Goal: Task Accomplishment & Management: Use online tool/utility

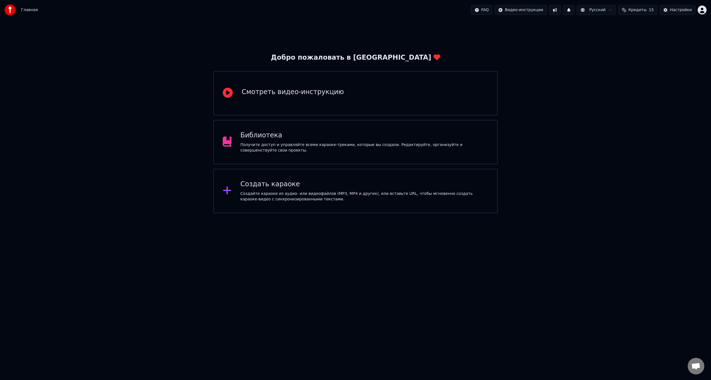
click at [250, 195] on div "Создайте караоке из аудио- или видеофайлов (MP3, MP4 и других), или вставьте UR…" at bounding box center [365, 196] width 248 height 11
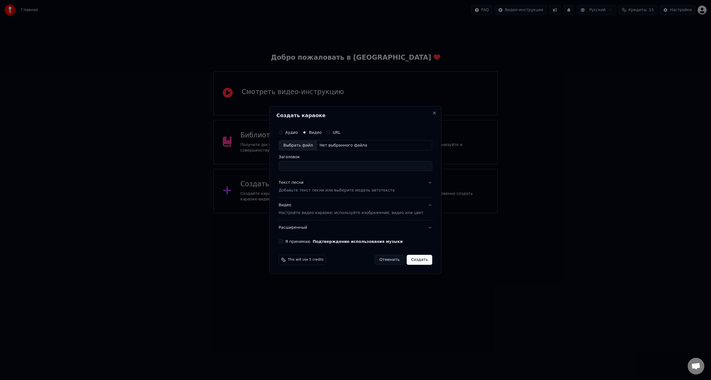
click at [312, 149] on div "Выбрать файл" at bounding box center [298, 146] width 38 height 10
click at [306, 146] on div "Выбрать файл" at bounding box center [298, 146] width 38 height 10
type input "**********"
click at [309, 190] on p "Добавьте текст песни или выберите модель автотекста" at bounding box center [337, 191] width 116 height 6
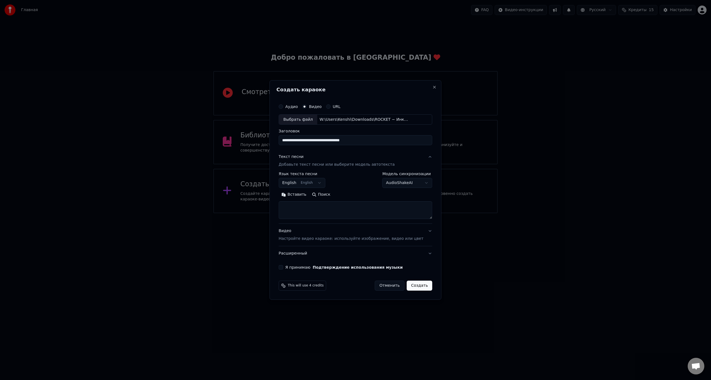
click at [310, 184] on button "English English" at bounding box center [302, 183] width 47 height 10
select select "**"
click at [322, 212] on textarea at bounding box center [356, 211] width 154 height 18
click at [398, 187] on body "**********" at bounding box center [355, 106] width 711 height 213
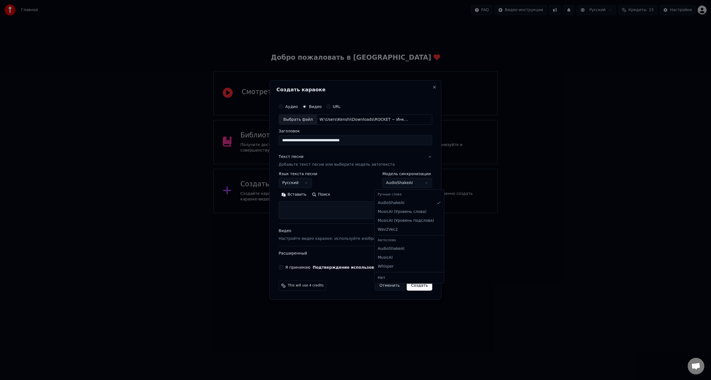
click at [398, 187] on body "**********" at bounding box center [355, 106] width 711 height 213
click at [301, 208] on textarea at bounding box center [356, 211] width 154 height 18
click at [325, 196] on button "Поиск" at bounding box center [321, 195] width 24 height 9
select select
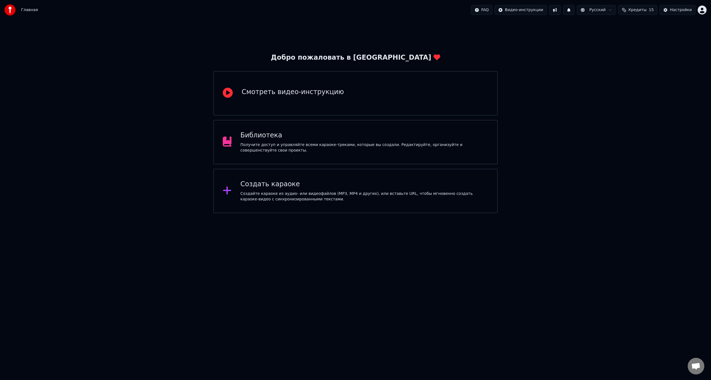
click at [297, 203] on div "Создать караоке Создайте караоке из аудио- или видеофайлов (MP3, MP4 и других),…" at bounding box center [355, 191] width 285 height 44
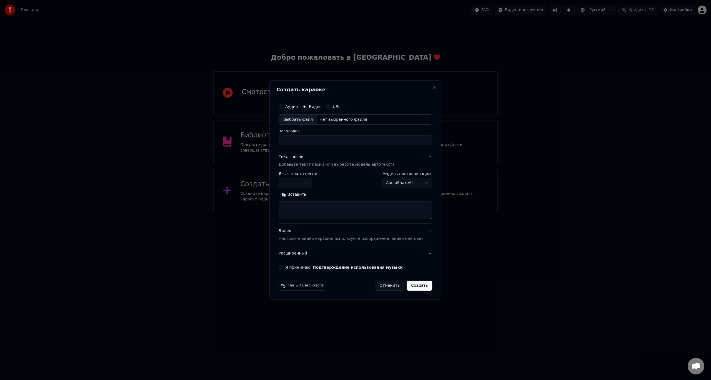
click at [308, 118] on div "Выбрать файл" at bounding box center [298, 120] width 38 height 10
type input "**********"
click at [327, 195] on button "Поиск" at bounding box center [321, 195] width 24 height 9
click at [309, 180] on body "**********" at bounding box center [355, 106] width 711 height 213
click at [330, 195] on button "Поиск" at bounding box center [321, 195] width 24 height 9
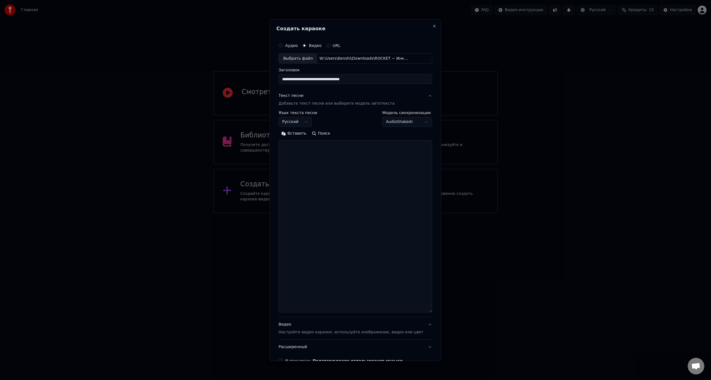
drag, startPoint x: 423, startPoint y: 218, endPoint x: 431, endPoint y: 312, distance: 94.3
click at [431, 312] on div "**********" at bounding box center [356, 190] width 172 height 342
click at [313, 221] on textarea at bounding box center [356, 226] width 154 height 173
paste textarea "**********"
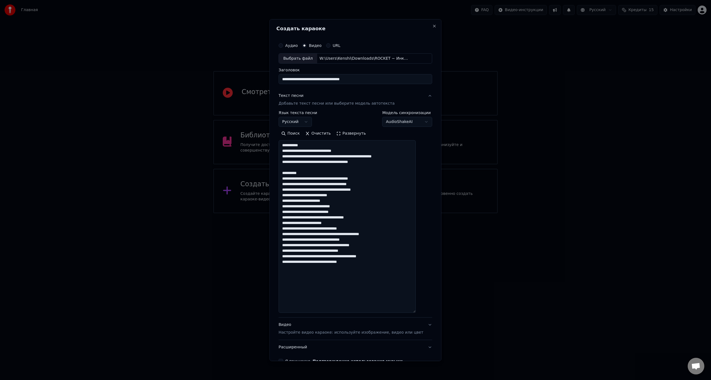
drag, startPoint x: 310, startPoint y: 174, endPoint x: 280, endPoint y: 170, distance: 30.0
click at [280, 170] on div "**********" at bounding box center [356, 190] width 172 height 342
drag, startPoint x: 380, startPoint y: 173, endPoint x: 349, endPoint y: 172, distance: 32.0
click at [349, 172] on textarea "**********" at bounding box center [347, 226] width 137 height 173
drag, startPoint x: 376, startPoint y: 178, endPoint x: 360, endPoint y: 177, distance: 16.1
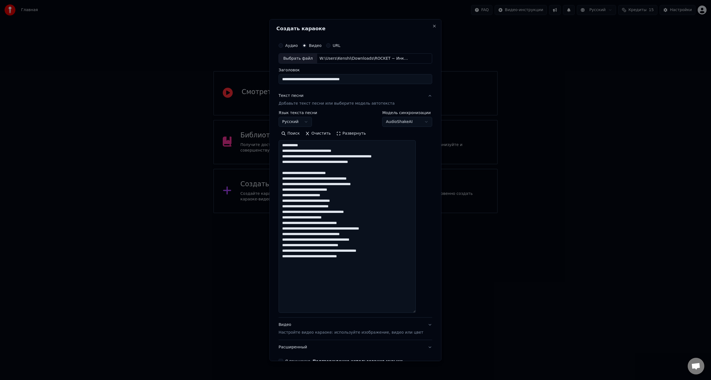
click at [360, 177] on textarea "**********" at bounding box center [347, 226] width 137 height 173
drag, startPoint x: 383, startPoint y: 184, endPoint x: 357, endPoint y: 185, distance: 26.1
click at [357, 185] on textarea "**********" at bounding box center [347, 226] width 137 height 173
click at [344, 196] on textarea "**********" at bounding box center [347, 226] width 137 height 173
click at [290, 196] on textarea "**********" at bounding box center [347, 226] width 137 height 173
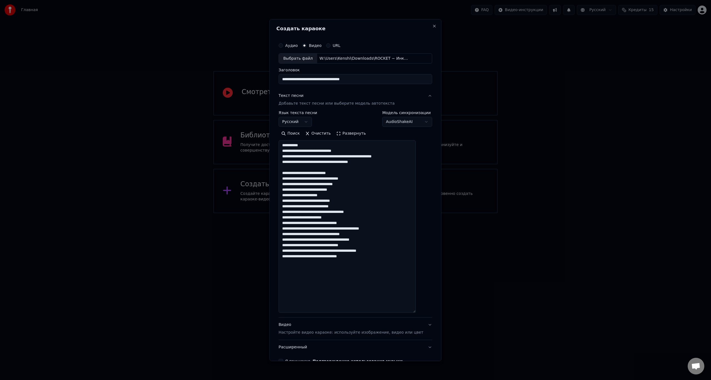
click at [371, 210] on textarea "**********" at bounding box center [347, 226] width 137 height 173
drag, startPoint x: 361, startPoint y: 223, endPoint x: 353, endPoint y: 223, distance: 8.1
click at [353, 223] on textarea "**********" at bounding box center [347, 226] width 137 height 173
drag, startPoint x: 394, startPoint y: 229, endPoint x: 363, endPoint y: 229, distance: 31.4
click at [363, 229] on textarea "**********" at bounding box center [347, 226] width 137 height 173
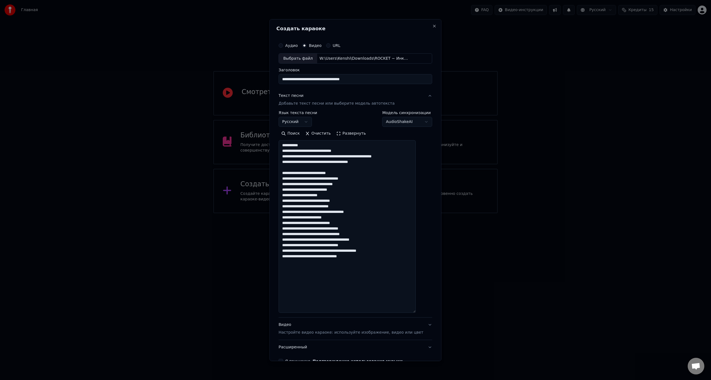
drag, startPoint x: 375, startPoint y: 235, endPoint x: 367, endPoint y: 236, distance: 7.7
click at [364, 235] on textarea "**********" at bounding box center [347, 226] width 137 height 173
drag, startPoint x: 379, startPoint y: 241, endPoint x: 363, endPoint y: 242, distance: 16.4
click at [363, 242] on textarea "**********" at bounding box center [347, 226] width 137 height 173
drag, startPoint x: 362, startPoint y: 246, endPoint x: 350, endPoint y: 247, distance: 11.7
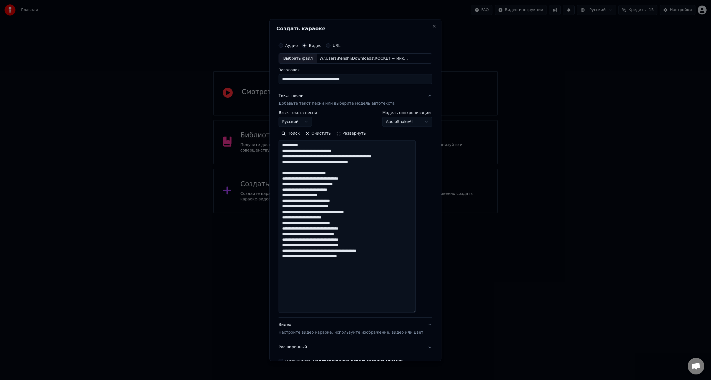
click at [350, 247] on textarea "**********" at bounding box center [347, 226] width 137 height 173
drag, startPoint x: 384, startPoint y: 252, endPoint x: 356, endPoint y: 251, distance: 27.5
click at [356, 251] on textarea "**********" at bounding box center [347, 226] width 137 height 173
drag, startPoint x: 362, startPoint y: 257, endPoint x: 354, endPoint y: 258, distance: 8.3
click at [354, 258] on textarea "**********" at bounding box center [347, 226] width 137 height 173
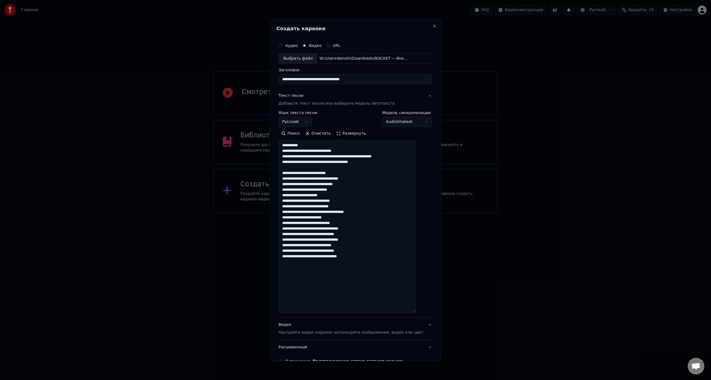
click at [357, 262] on textarea "**********" at bounding box center [347, 226] width 137 height 173
click at [375, 263] on textarea "**********" at bounding box center [347, 226] width 137 height 173
paste textarea "**********"
click at [290, 263] on textarea "**********" at bounding box center [347, 226] width 137 height 173
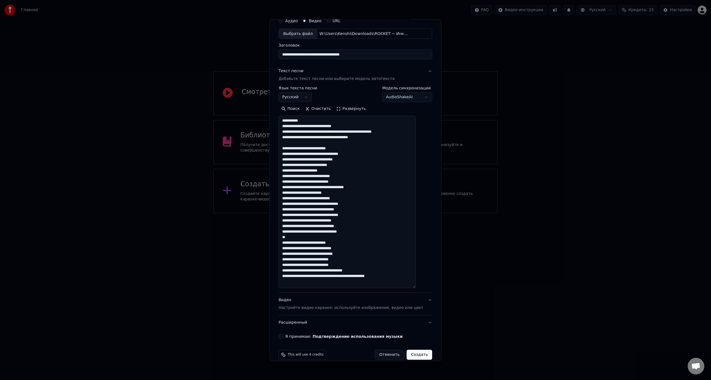
scroll to position [33, 0]
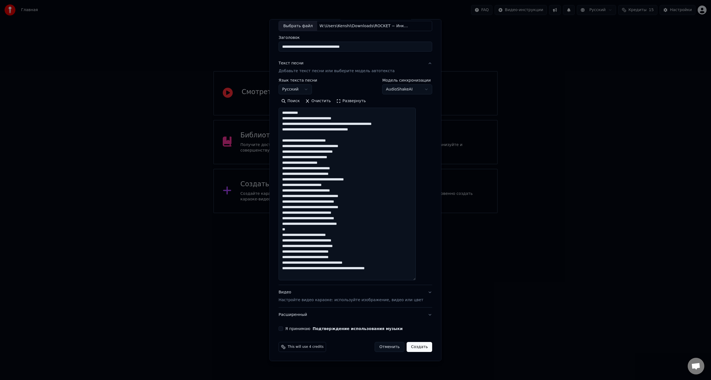
drag, startPoint x: 350, startPoint y: 269, endPoint x: 422, endPoint y: 267, distance: 71.7
click at [422, 267] on div "**********" at bounding box center [356, 169] width 158 height 329
click at [373, 268] on textarea "**********" at bounding box center [347, 194] width 137 height 173
paste textarea "**********"
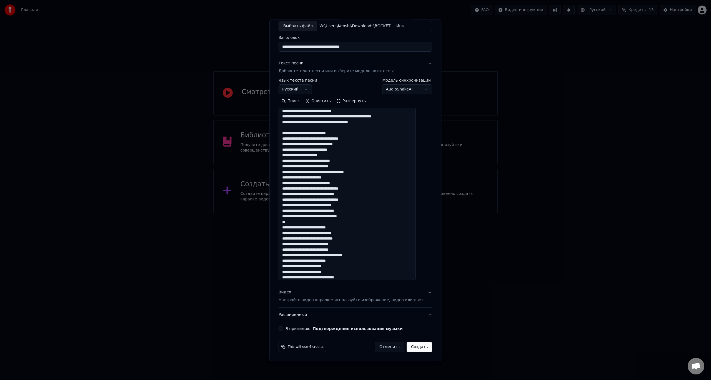
scroll to position [0, 0]
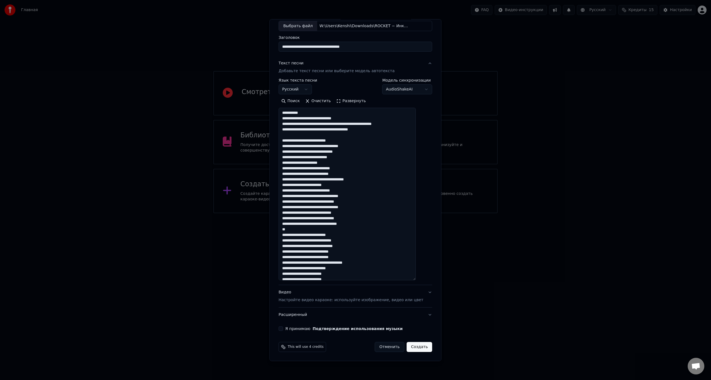
drag, startPoint x: 312, startPoint y: 113, endPoint x: 277, endPoint y: 110, distance: 35.7
click at [277, 110] on div "**********" at bounding box center [356, 190] width 172 height 342
click at [324, 135] on textarea at bounding box center [347, 194] width 137 height 173
click at [328, 134] on textarea at bounding box center [347, 194] width 137 height 173
drag, startPoint x: 324, startPoint y: 135, endPoint x: 283, endPoint y: 130, distance: 40.6
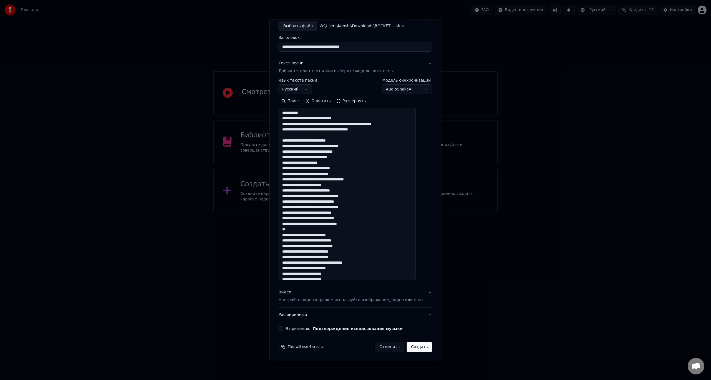
click at [283, 130] on div "**********" at bounding box center [356, 169] width 158 height 329
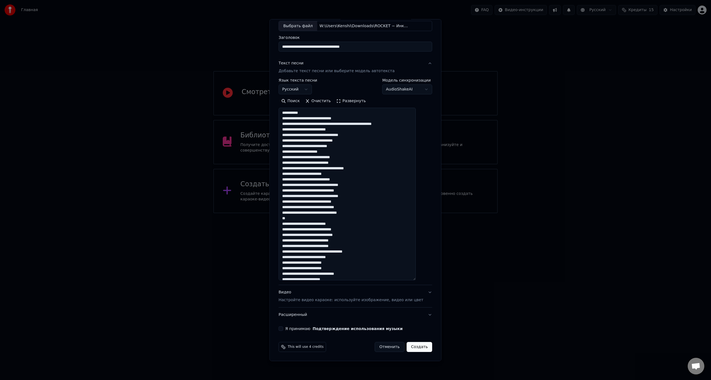
click at [331, 253] on textarea at bounding box center [347, 194] width 137 height 173
paste textarea "**********"
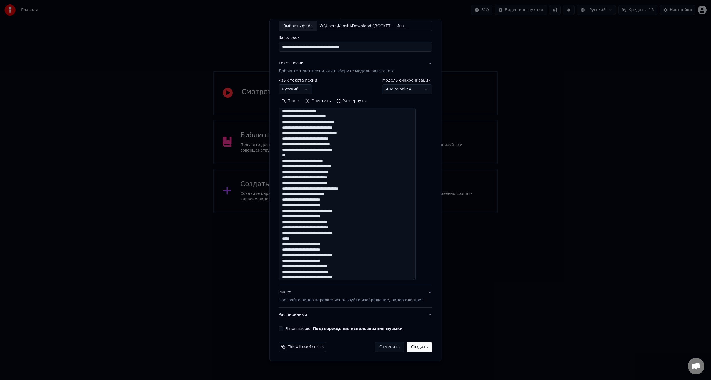
scroll to position [65, 0]
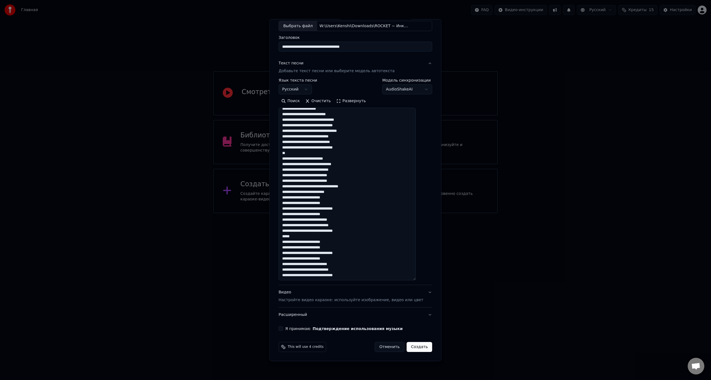
type textarea "**********"
click at [283, 327] on button "Я принимаю Подтверждение использования музыки" at bounding box center [281, 329] width 4 height 4
click at [405, 300] on p "Настройте видео караоке: используйте изображение, видео или цвет" at bounding box center [351, 301] width 145 height 6
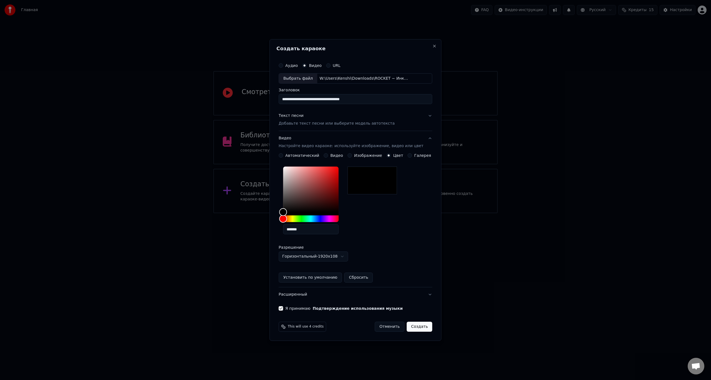
click at [418, 329] on button "Создать" at bounding box center [420, 327] width 26 height 10
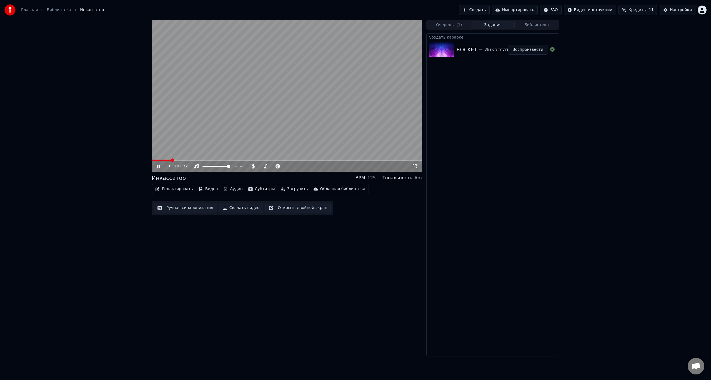
click at [174, 188] on button "Редактировать" at bounding box center [174, 189] width 42 height 8
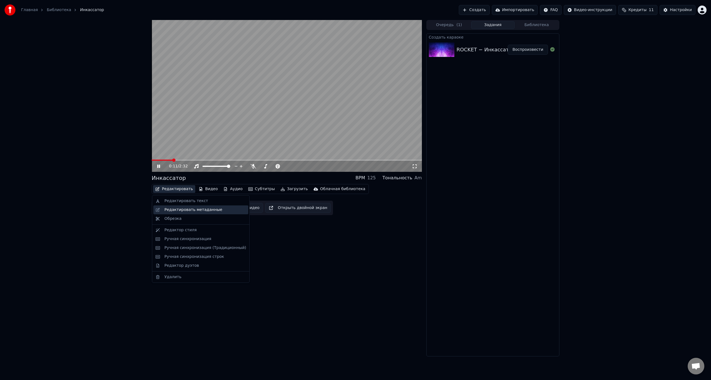
click at [172, 206] on div "Редактировать метаданные" at bounding box center [200, 210] width 95 height 9
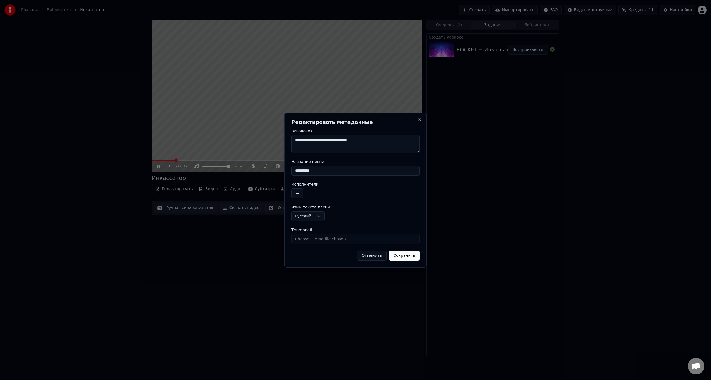
click at [373, 258] on button "Отменить" at bounding box center [372, 256] width 30 height 10
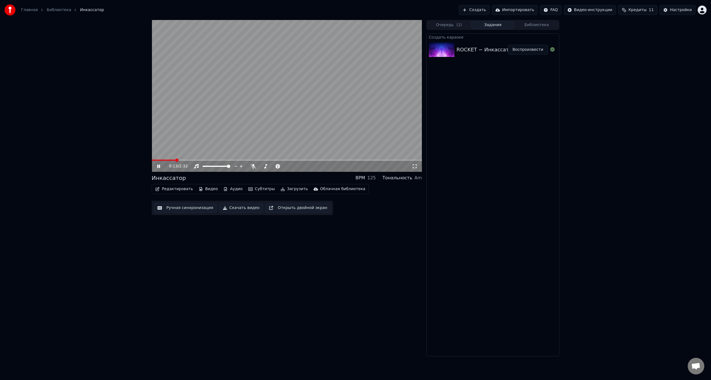
click at [166, 188] on button "Редактировать" at bounding box center [174, 189] width 42 height 8
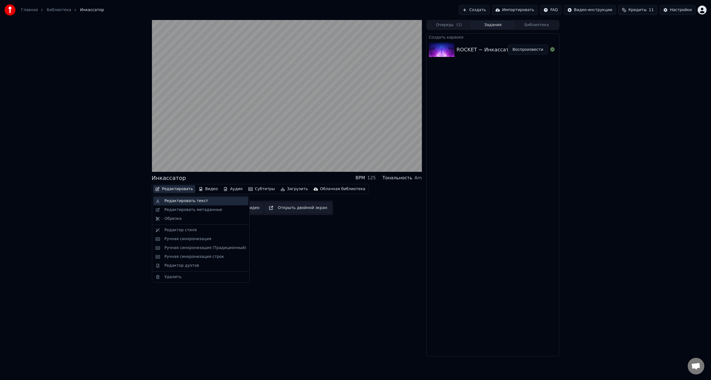
click at [172, 202] on div "Редактировать текст" at bounding box center [187, 201] width 44 height 6
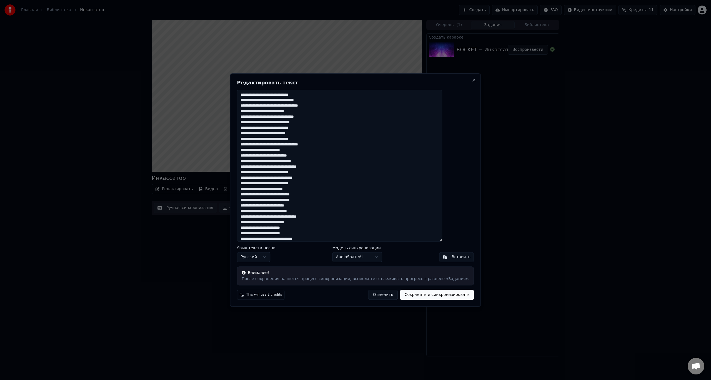
click at [372, 298] on button "Отменить" at bounding box center [384, 295] width 30 height 10
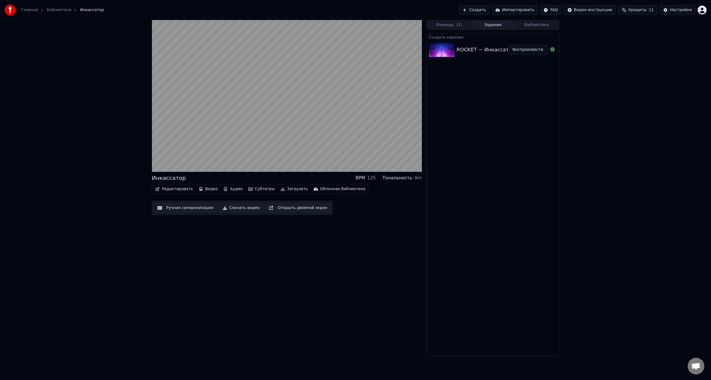
click at [165, 188] on button "Редактировать" at bounding box center [174, 189] width 42 height 8
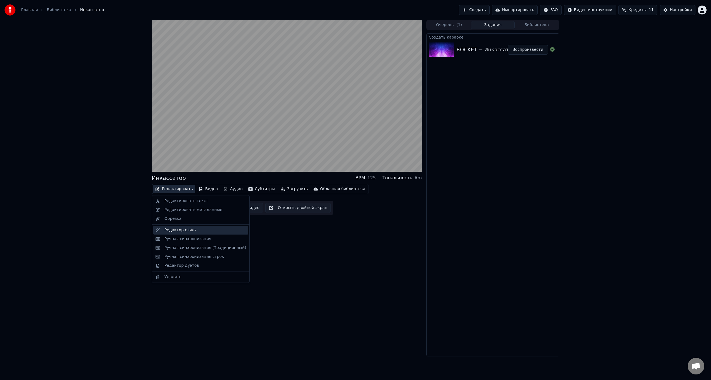
click at [181, 233] on div "Редактор стиля" at bounding box center [200, 230] width 95 height 9
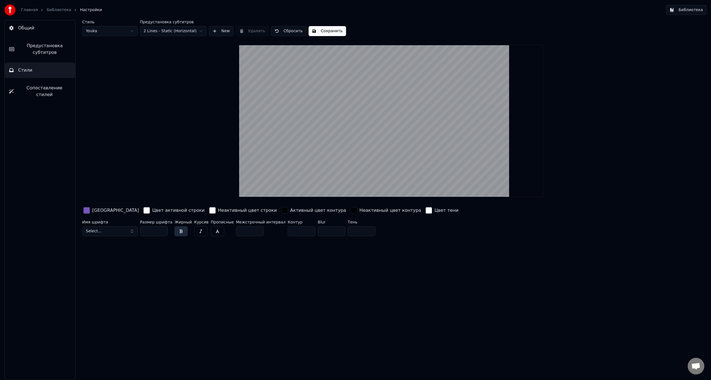
click at [178, 30] on html "Главная Библиотека Настройки Библиотека Общий Предустановка субтитров Стили Соп…" at bounding box center [355, 190] width 711 height 380
click at [331, 130] on video at bounding box center [391, 121] width 304 height 152
click at [332, 33] on button "Сохранить" at bounding box center [328, 31] width 38 height 10
click at [695, 11] on button "Библиотека" at bounding box center [686, 10] width 41 height 10
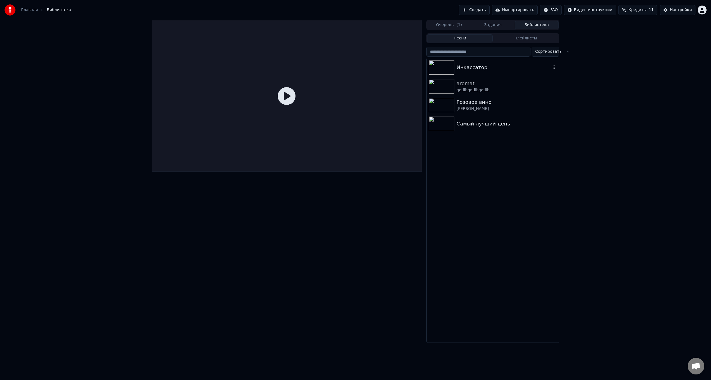
click at [434, 70] on img at bounding box center [442, 67] width 26 height 14
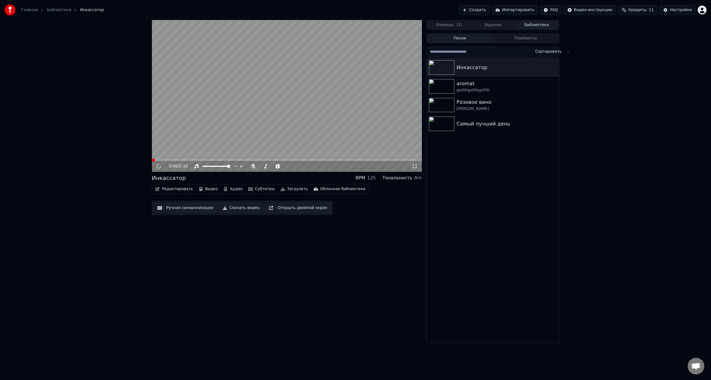
click at [202, 103] on video at bounding box center [287, 96] width 270 height 152
click at [208, 129] on video at bounding box center [287, 96] width 270 height 152
click at [176, 161] on span at bounding box center [164, 160] width 25 height 1
click at [204, 135] on video at bounding box center [287, 96] width 270 height 152
click at [299, 115] on video at bounding box center [287, 96] width 270 height 152
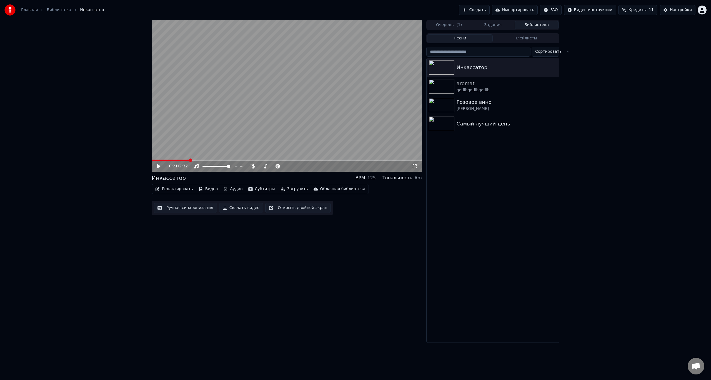
click at [180, 188] on button "Редактировать" at bounding box center [174, 189] width 42 height 8
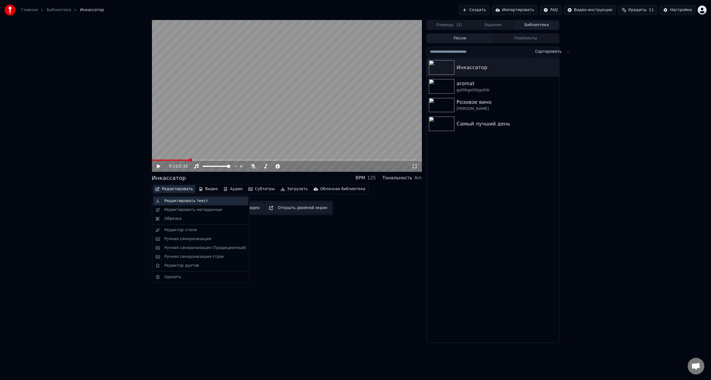
click at [184, 202] on div "Редактировать текст" at bounding box center [187, 201] width 44 height 6
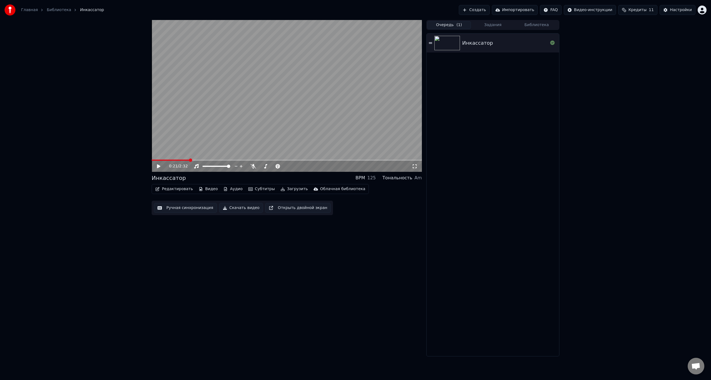
click at [447, 26] on button "Очередь ( 1 )" at bounding box center [449, 25] width 44 height 8
click at [499, 43] on div "Инкассатор" at bounding box center [505, 43] width 86 height 8
click at [257, 99] on video at bounding box center [287, 96] width 270 height 152
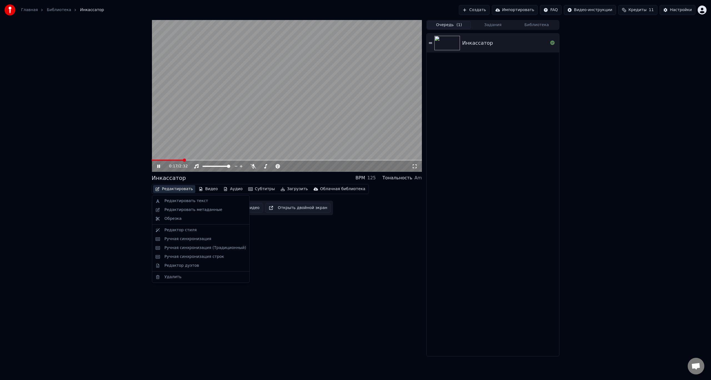
click at [170, 188] on button "Редактировать" at bounding box center [174, 189] width 42 height 8
click at [170, 201] on div "Редактировать текст" at bounding box center [187, 201] width 44 height 6
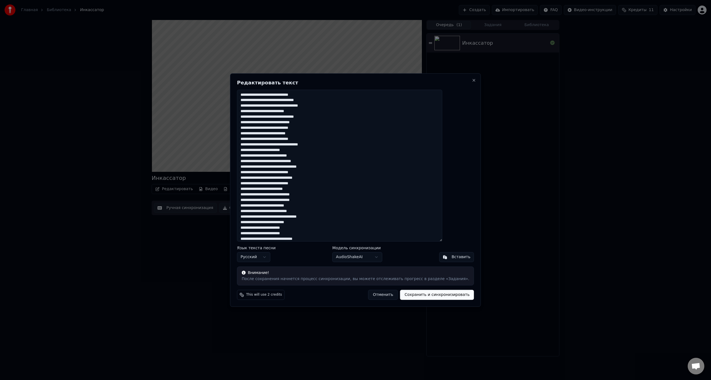
click at [358, 186] on textarea at bounding box center [339, 166] width 205 height 152
type textarea "**********"
click at [414, 295] on button "Сохранить и синхронизировать" at bounding box center [437, 295] width 74 height 10
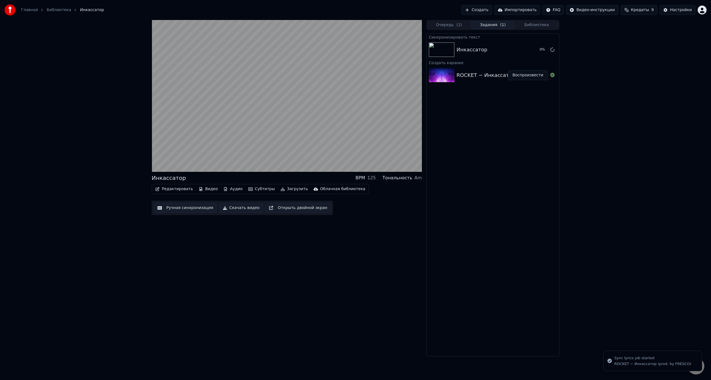
click at [438, 77] on img at bounding box center [442, 75] width 26 height 14
click at [337, 81] on video at bounding box center [287, 96] width 270 height 152
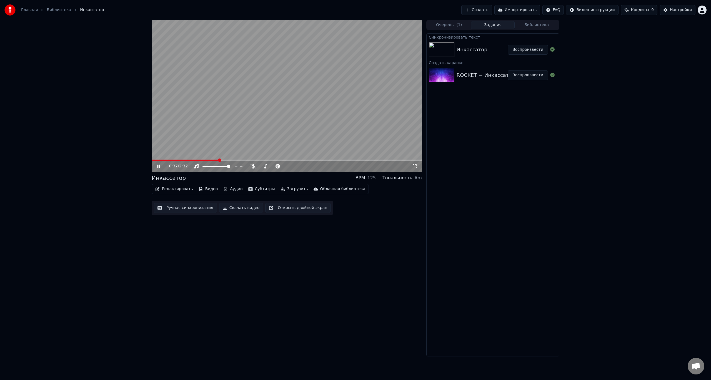
click at [185, 158] on video at bounding box center [287, 96] width 270 height 152
drag, startPoint x: 183, startPoint y: 160, endPoint x: 180, endPoint y: 160, distance: 3.1
click at [182, 160] on video at bounding box center [287, 96] width 270 height 152
click at [176, 161] on span at bounding box center [186, 160] width 68 height 1
click at [166, 161] on span at bounding box center [164, 160] width 25 height 1
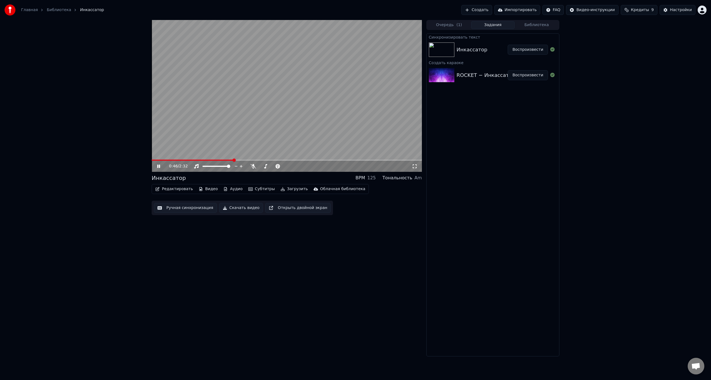
click at [173, 191] on button "Редактировать" at bounding box center [174, 189] width 42 height 8
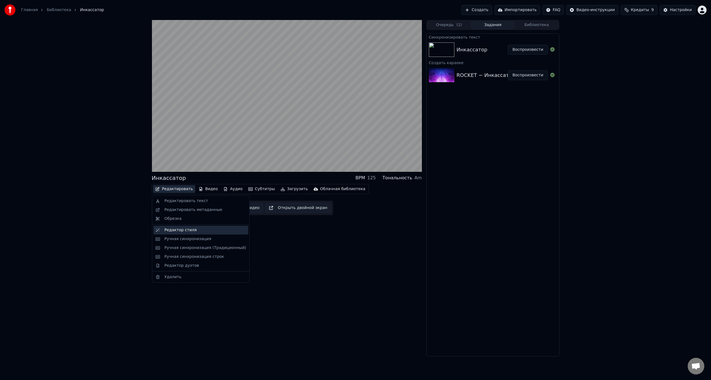
click at [183, 230] on div "Редактор стиля" at bounding box center [181, 231] width 32 height 6
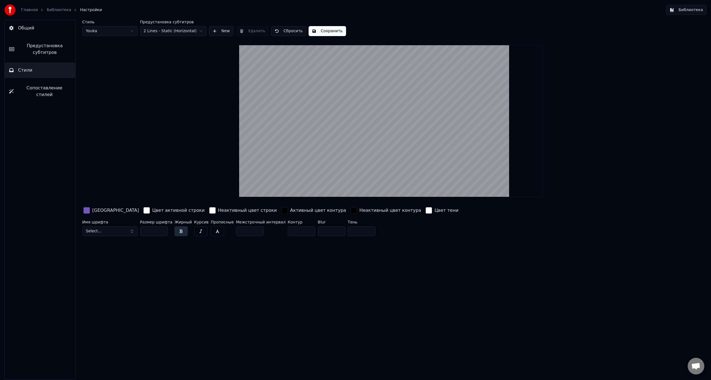
click at [177, 29] on html "Главная Библиотека Настройки Библиотека Общий Предустановка субтитров Стили Соп…" at bounding box center [355, 190] width 711 height 380
click at [174, 33] on html "Главная Библиотека Настройки Библиотека Общий Предустановка субтитров Стили Соп…" at bounding box center [355, 190] width 711 height 380
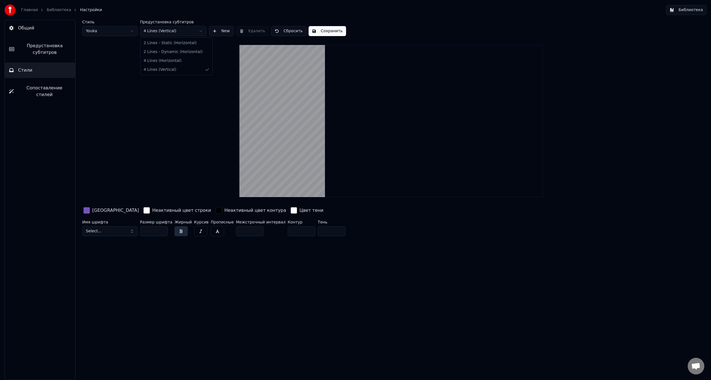
click at [180, 31] on html "Главная Библиотека Настройки Библиотека Общий Предустановка субтитров Стили Соп…" at bounding box center [355, 190] width 711 height 380
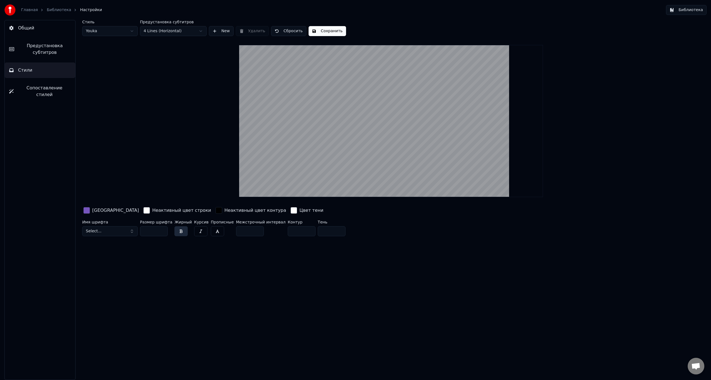
click at [326, 28] on button "Сохранить" at bounding box center [328, 31] width 38 height 10
click at [701, 12] on button "Библиотека" at bounding box center [686, 10] width 41 height 10
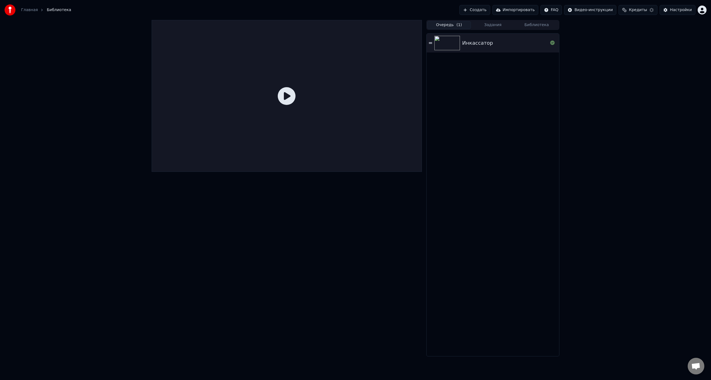
click at [443, 22] on button "Очередь ( 1 )" at bounding box center [449, 25] width 44 height 8
click at [454, 42] on img at bounding box center [448, 43] width 26 height 14
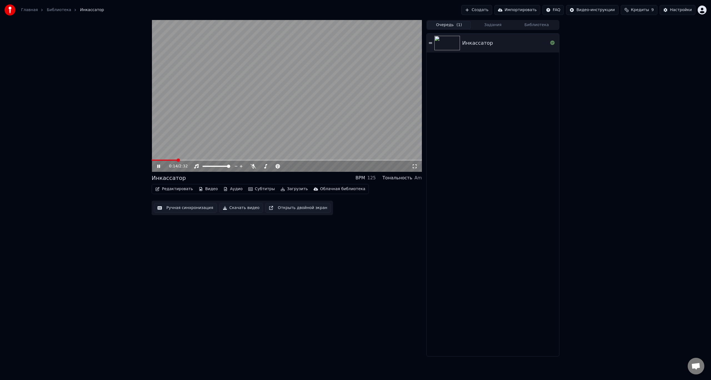
click at [258, 190] on button "Субтитры" at bounding box center [261, 189] width 31 height 8
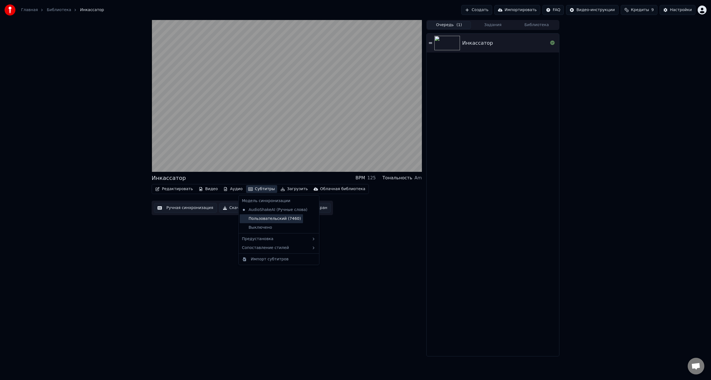
click at [255, 220] on div "Пользовательский (7460)" at bounding box center [271, 219] width 63 height 9
click at [253, 189] on button "Субтитры" at bounding box center [261, 189] width 31 height 8
click at [263, 225] on div "Выключено" at bounding box center [279, 227] width 78 height 9
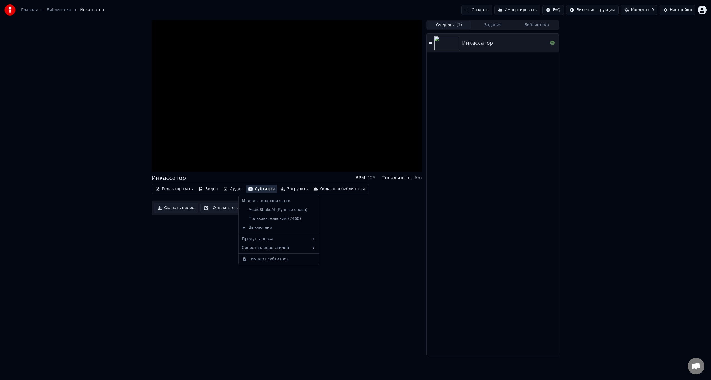
click at [252, 192] on button "Субтитры" at bounding box center [261, 189] width 31 height 8
click at [268, 217] on div "Пользовательский (7460)" at bounding box center [271, 219] width 63 height 9
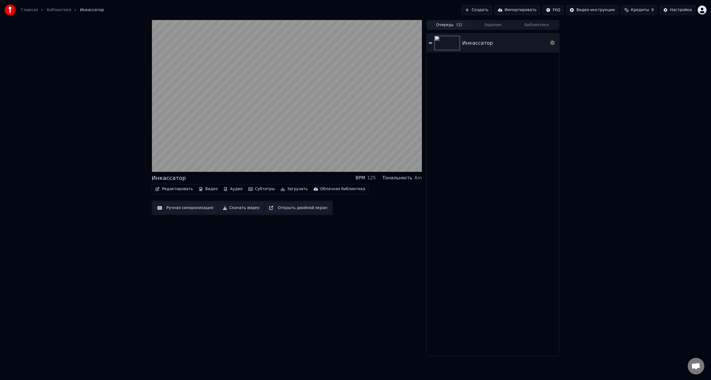
click at [257, 190] on button "Субтитры" at bounding box center [261, 189] width 31 height 8
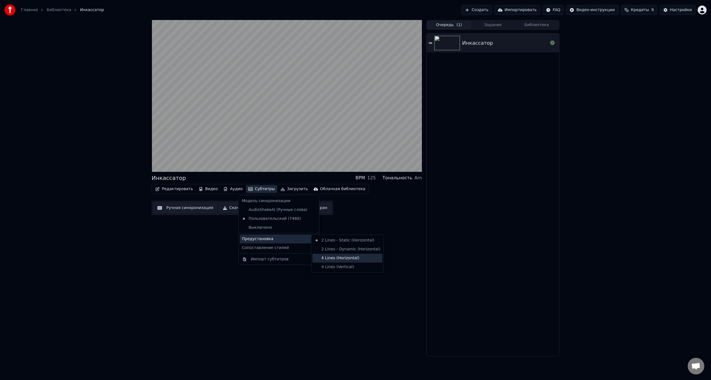
click at [344, 257] on div "4 Lines (Horizontal)" at bounding box center [348, 258] width 70 height 9
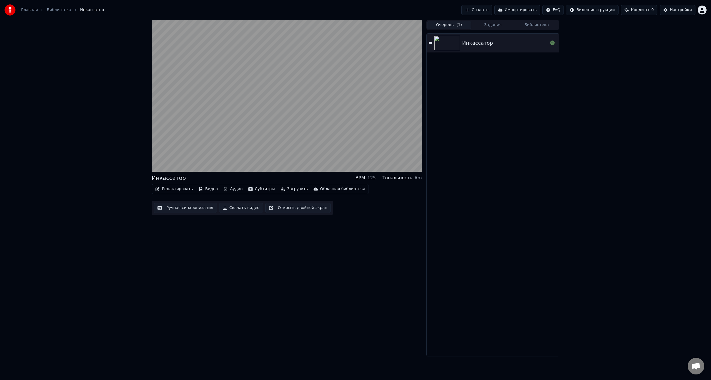
click at [251, 190] on button "Субтитры" at bounding box center [261, 189] width 31 height 8
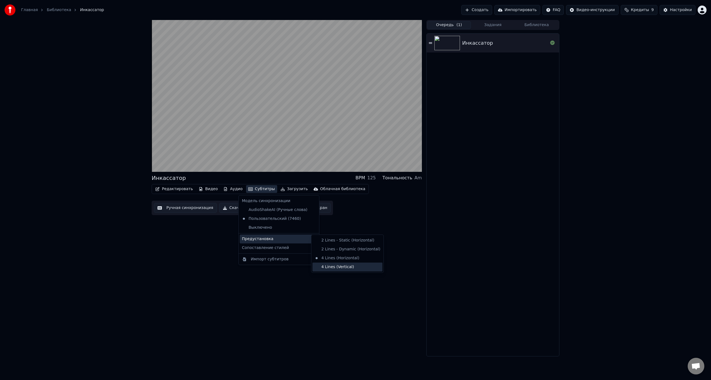
click at [338, 266] on div "4 Lines (Vertical)" at bounding box center [348, 267] width 70 height 9
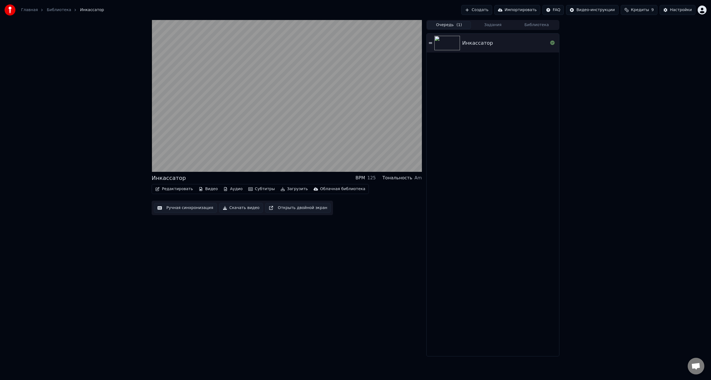
click at [250, 187] on button "Субтитры" at bounding box center [261, 189] width 31 height 8
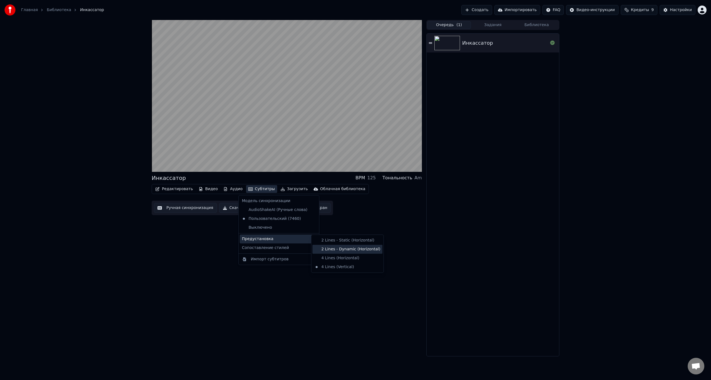
click at [337, 252] on div "2 Lines - Dynamic (Horizontal)" at bounding box center [348, 249] width 70 height 9
click at [251, 188] on button "Субтитры" at bounding box center [261, 189] width 31 height 8
click at [251, 208] on div "AudioShakeAI (Ручные слова)" at bounding box center [275, 210] width 70 height 9
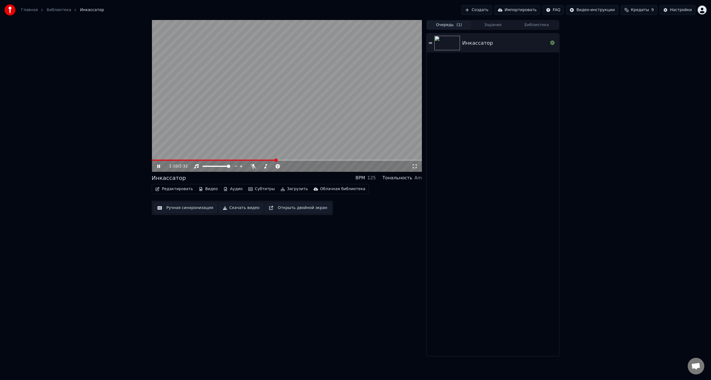
click at [262, 159] on video at bounding box center [287, 96] width 270 height 152
click at [264, 160] on span at bounding box center [208, 160] width 112 height 1
click at [274, 150] on video at bounding box center [287, 96] width 270 height 152
click at [256, 188] on button "Субтитры" at bounding box center [261, 189] width 31 height 8
click at [203, 247] on div "Инкассатор BPM 125 Тональность Am Редактировать Видео Аудио Субтитры Загрузить …" at bounding box center [287, 188] width 270 height 337
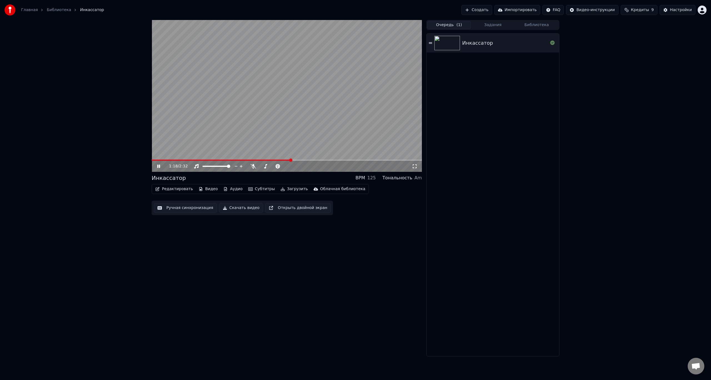
click at [254, 187] on button "Субтитры" at bounding box center [261, 189] width 31 height 8
click at [281, 219] on div "Пользовательский (7460)" at bounding box center [271, 219] width 63 height 9
click at [252, 188] on button "Субтитры" at bounding box center [261, 189] width 31 height 8
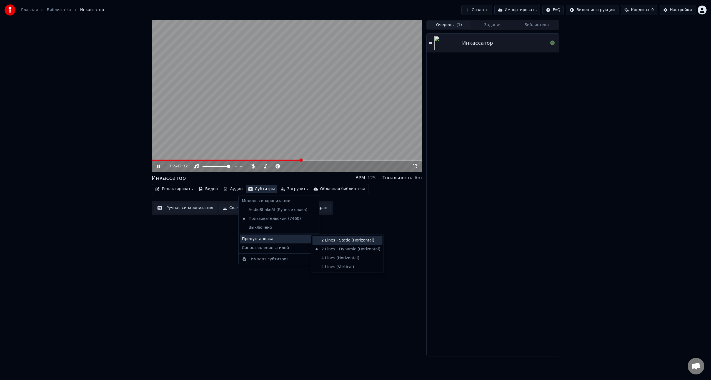
click at [322, 238] on div "2 Lines - Static (Horizontal)" at bounding box center [348, 240] width 70 height 9
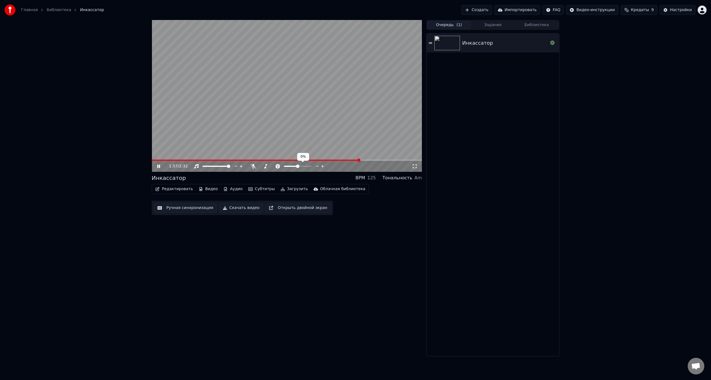
click at [317, 166] on icon at bounding box center [317, 167] width 5 height 6
click at [314, 277] on div "2:01 / 2:32 Инкассатор BPM 124 Тональность Am Редактировать Видео Аудио Субтитр…" at bounding box center [287, 188] width 270 height 337
click at [257, 120] on video at bounding box center [287, 96] width 270 height 152
click at [484, 43] on div "Инкассатор" at bounding box center [477, 43] width 31 height 8
click at [430, 41] on icon at bounding box center [430, 43] width 3 height 4
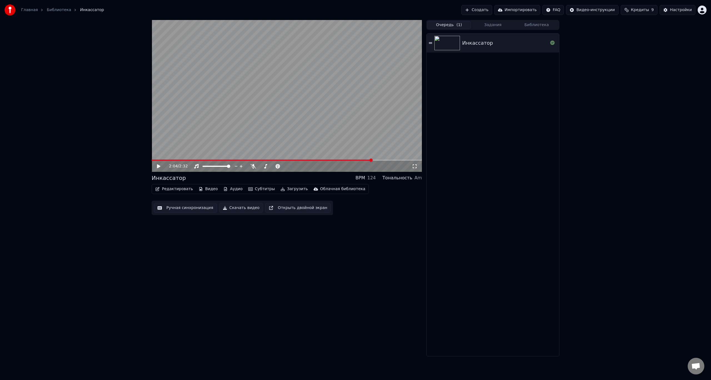
click at [430, 41] on icon at bounding box center [430, 43] width 3 height 4
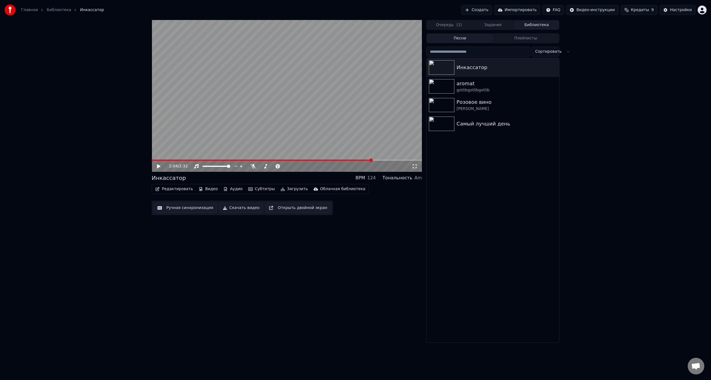
click at [540, 24] on button "Библиотека" at bounding box center [537, 25] width 44 height 8
click at [512, 34] on div "Песни Плейлисты" at bounding box center [493, 38] width 133 height 10
click at [514, 39] on button "Плейлисты" at bounding box center [526, 38] width 66 height 8
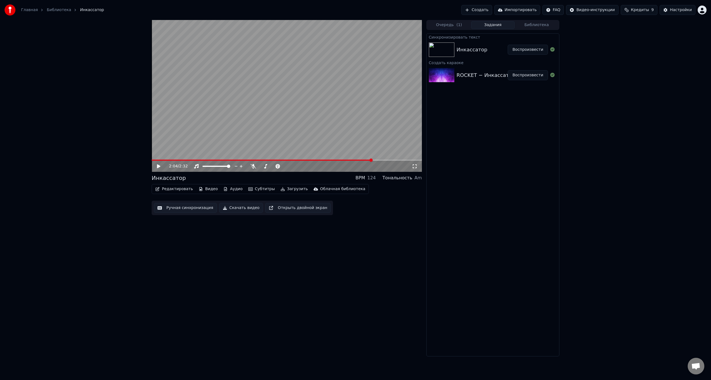
drag, startPoint x: 499, startPoint y: 24, endPoint x: 462, endPoint y: 24, distance: 36.4
click at [499, 24] on button "Задания" at bounding box center [493, 25] width 44 height 8
click at [459, 24] on span "( 1 )" at bounding box center [460, 25] width 6 height 6
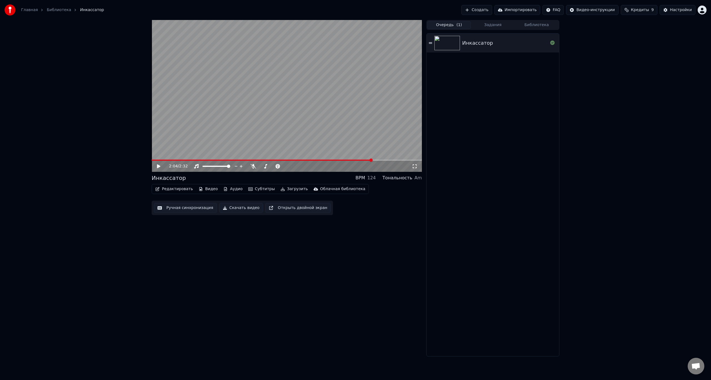
click at [474, 44] on div "Инкассатор" at bounding box center [477, 43] width 31 height 8
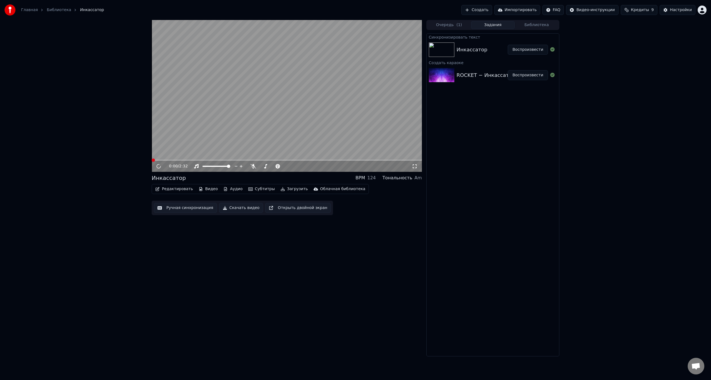
drag, startPoint x: 478, startPoint y: 23, endPoint x: 486, endPoint y: 26, distance: 9.3
click at [478, 23] on button "Задания" at bounding box center [493, 25] width 44 height 8
click at [469, 53] on div "Инкассатор" at bounding box center [472, 50] width 31 height 8
click at [436, 51] on img at bounding box center [442, 50] width 26 height 14
click at [449, 26] on button "Очередь ( 1 )" at bounding box center [449, 25] width 44 height 8
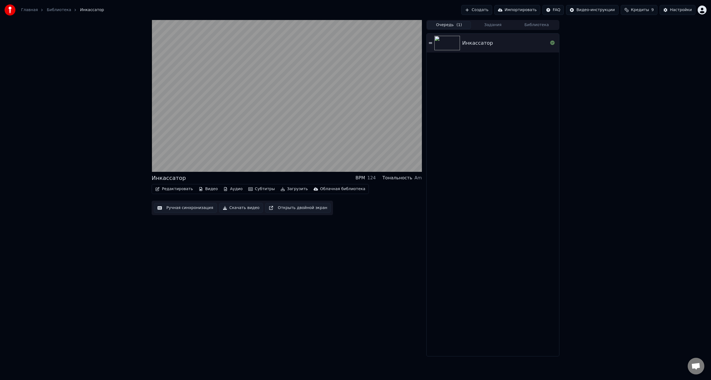
click at [450, 51] on div "Инкассатор" at bounding box center [493, 43] width 133 height 19
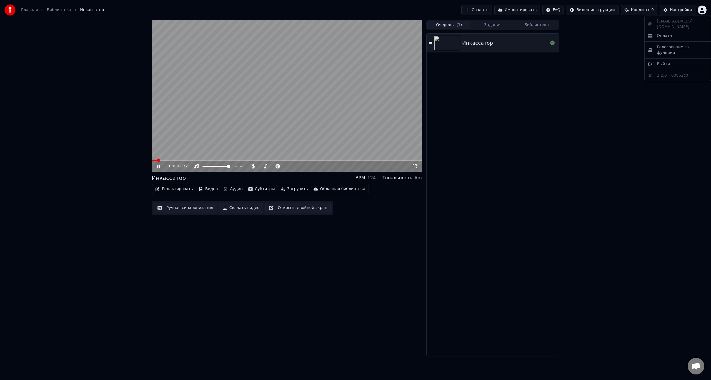
click at [700, 11] on html "Главная Библиотека Инкассатор Создать Импортировать FAQ Видео-инструкции Кредит…" at bounding box center [355, 190] width 711 height 380
click at [241, 77] on html "Главная Библиотека Инкассатор Создать Импортировать FAQ Видео-инструкции Кредит…" at bounding box center [355, 190] width 711 height 380
click at [30, 10] on link "Главная" at bounding box center [29, 10] width 17 height 6
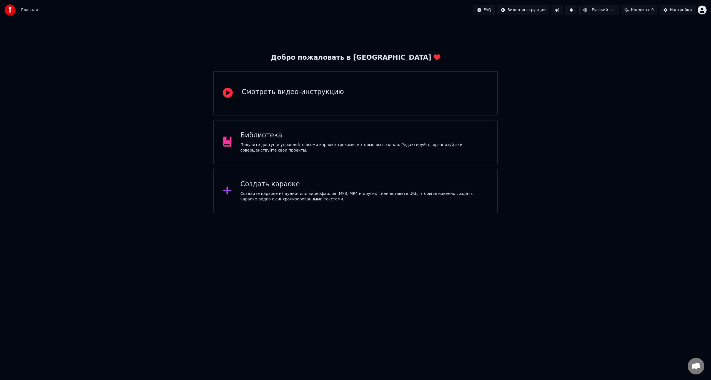
click at [245, 149] on div "Получите доступ и управляйте всеми караоке-треками, которые вы создали. Редакти…" at bounding box center [365, 147] width 248 height 11
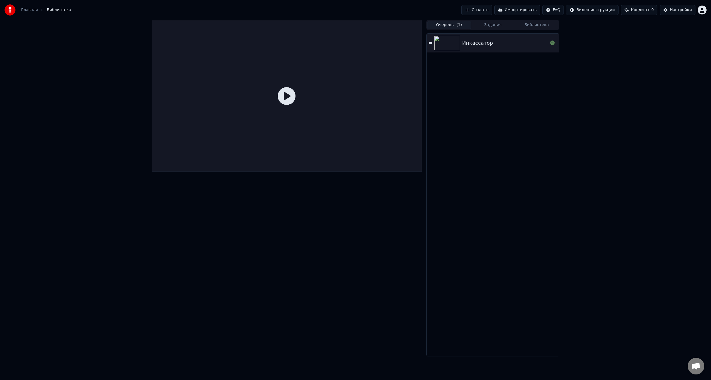
click at [502, 133] on div "Инкассатор" at bounding box center [493, 195] width 133 height 323
click at [301, 95] on div at bounding box center [287, 96] width 270 height 152
click at [281, 93] on icon at bounding box center [287, 96] width 18 height 18
click at [288, 94] on icon at bounding box center [287, 96] width 18 height 18
click at [285, 98] on icon at bounding box center [287, 96] width 18 height 18
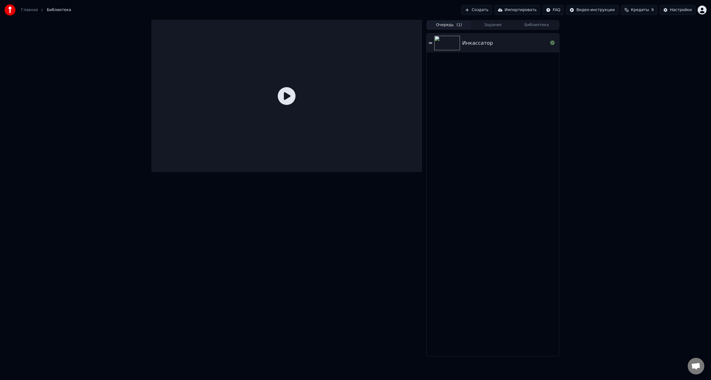
click at [285, 98] on icon at bounding box center [287, 96] width 18 height 18
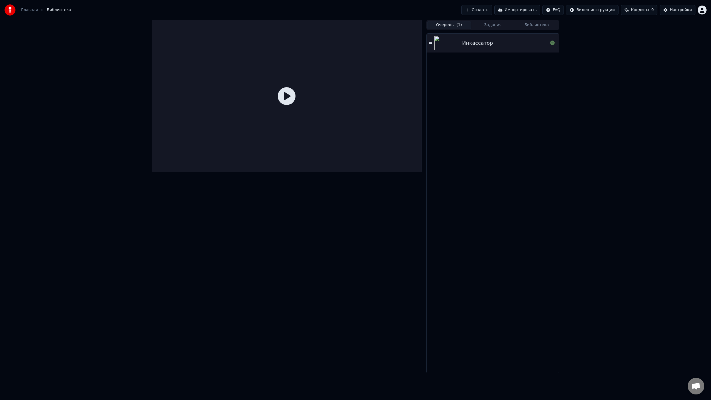
click at [357, 141] on div at bounding box center [287, 96] width 270 height 152
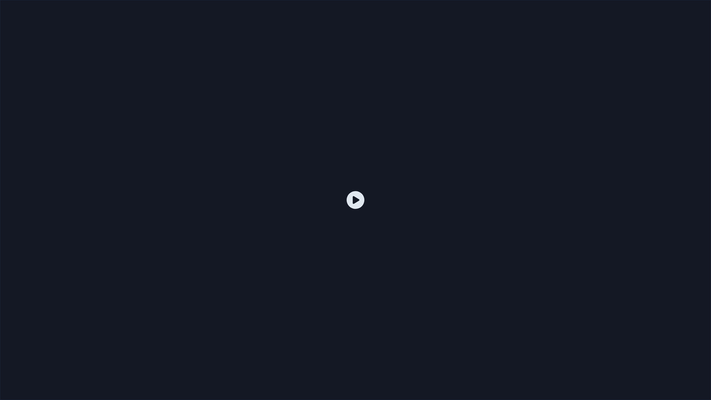
click at [357, 141] on div at bounding box center [355, 200] width 711 height 400
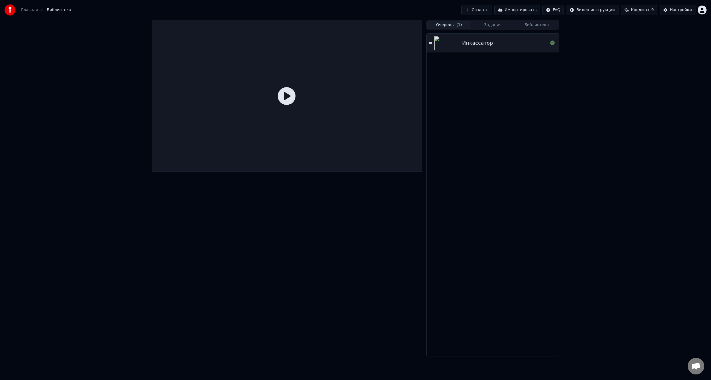
click at [494, 26] on button "Задания" at bounding box center [493, 25] width 44 height 8
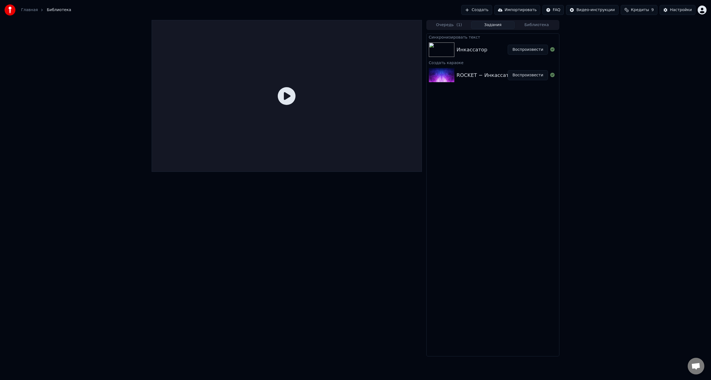
click at [468, 54] on div "Инкассатор Воспроизвести" at bounding box center [493, 49] width 133 height 19
click at [532, 49] on button "Воспроизвести" at bounding box center [528, 50] width 40 height 10
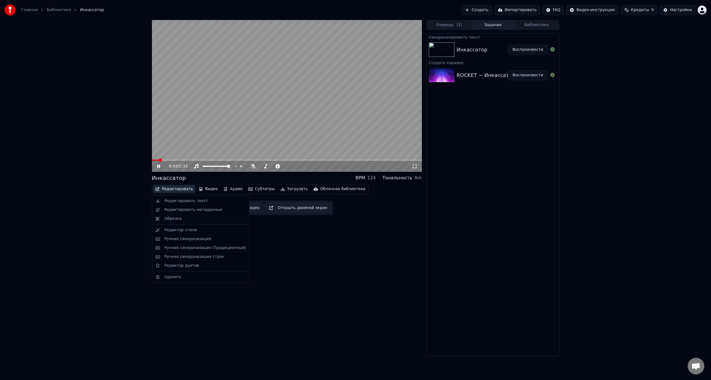
click at [175, 188] on button "Редактировать" at bounding box center [174, 189] width 42 height 8
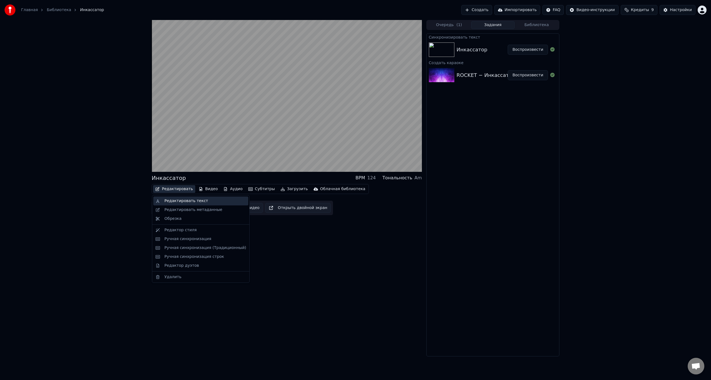
click at [174, 204] on div "Редактировать текст" at bounding box center [200, 201] width 95 height 9
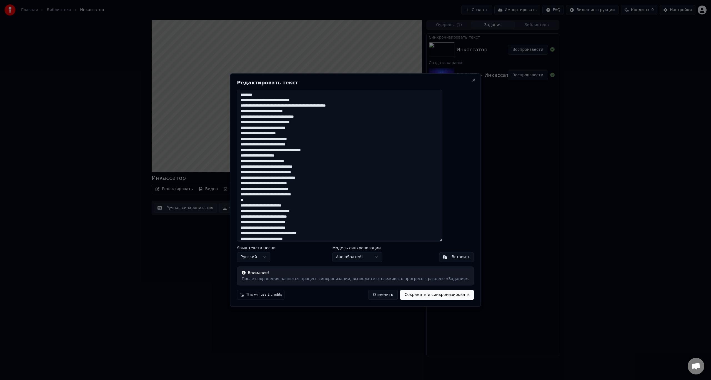
click at [372, 295] on button "Отменить" at bounding box center [384, 295] width 30 height 10
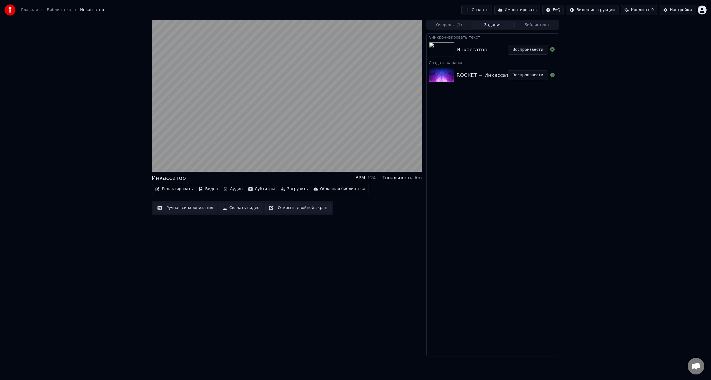
click at [241, 257] on div "Инкассатор BPM 124 Тональность Am Редактировать Видео Аудио Субтитры Загрузить …" at bounding box center [287, 188] width 270 height 337
click at [443, 78] on img at bounding box center [442, 75] width 26 height 14
click at [470, 76] on div "ROCKET − Инкассатор (prod. by FRESCO) (1)" at bounding box center [514, 75] width 115 height 8
click at [530, 75] on button "Воспроизвести" at bounding box center [528, 75] width 40 height 10
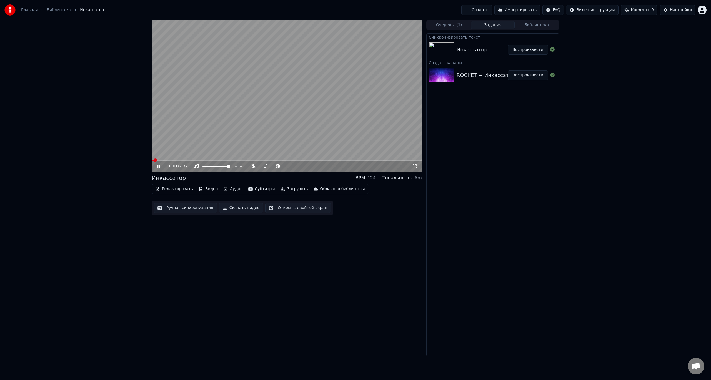
click at [175, 190] on button "Редактировать" at bounding box center [174, 189] width 42 height 8
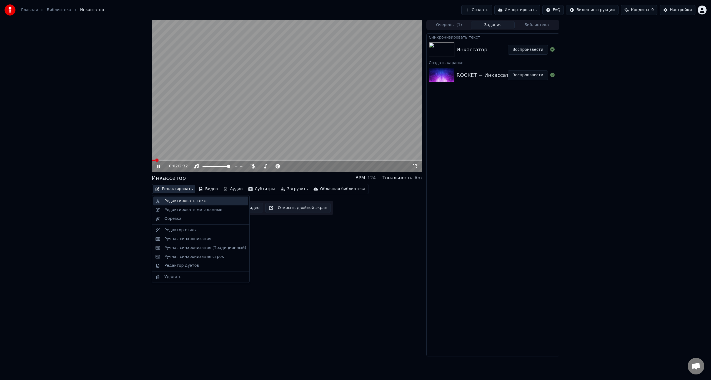
click at [174, 205] on div "Редактировать текст" at bounding box center [200, 201] width 95 height 9
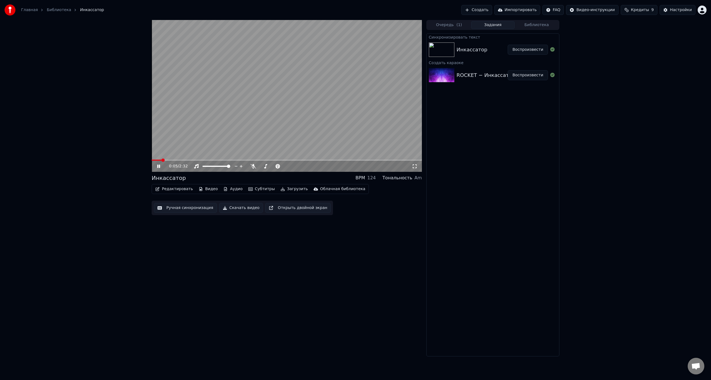
click at [443, 26] on button "Очередь ( 1 )" at bounding box center [449, 25] width 44 height 8
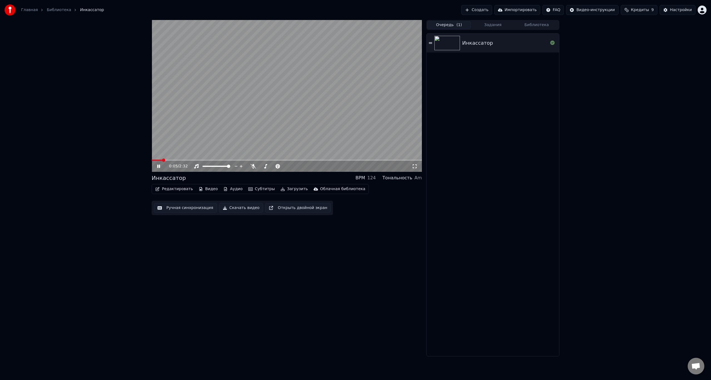
click at [444, 44] on img at bounding box center [448, 43] width 26 height 14
click at [174, 190] on button "Редактировать" at bounding box center [174, 189] width 42 height 8
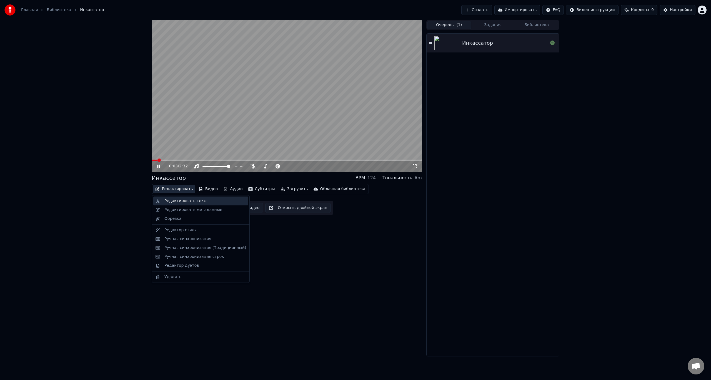
click at [172, 204] on div "Редактировать текст" at bounding box center [187, 201] width 44 height 6
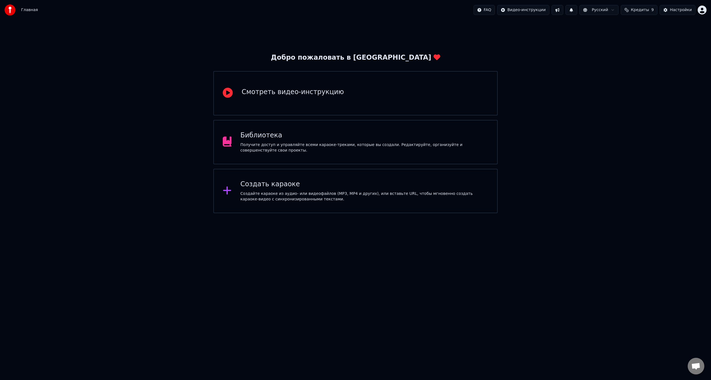
click at [262, 145] on div "Получите доступ и управляйте всеми караоке-треками, которые вы создали. Редакти…" at bounding box center [365, 147] width 248 height 11
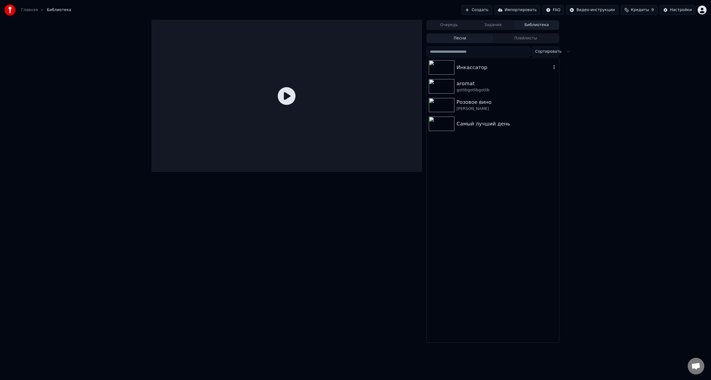
click at [444, 67] on img at bounding box center [442, 67] width 26 height 14
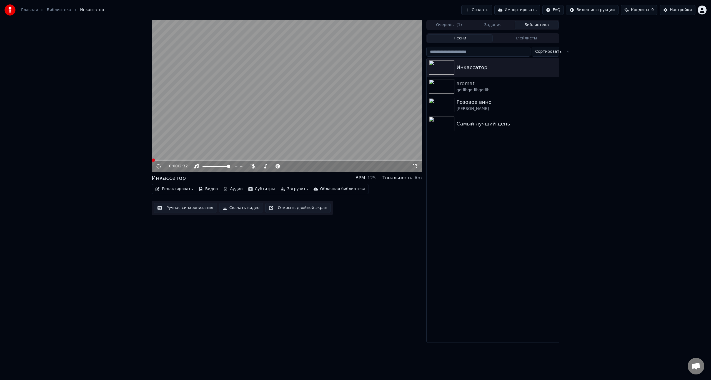
click at [260, 91] on video at bounding box center [287, 96] width 270 height 152
click at [308, 136] on video at bounding box center [287, 96] width 270 height 152
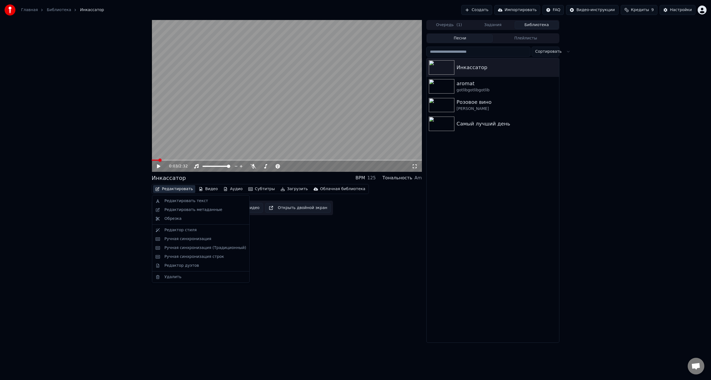
click at [162, 192] on button "Редактировать" at bounding box center [174, 189] width 42 height 8
click at [172, 201] on div "Редактировать текст" at bounding box center [187, 201] width 44 height 6
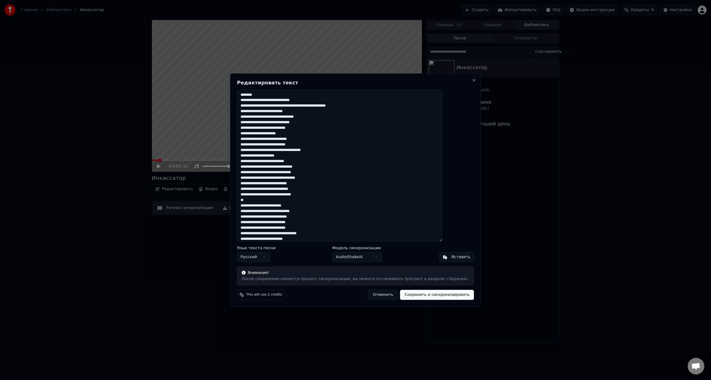
click at [330, 99] on textarea at bounding box center [339, 166] width 205 height 152
click at [472, 80] on button "Close" at bounding box center [474, 80] width 4 height 4
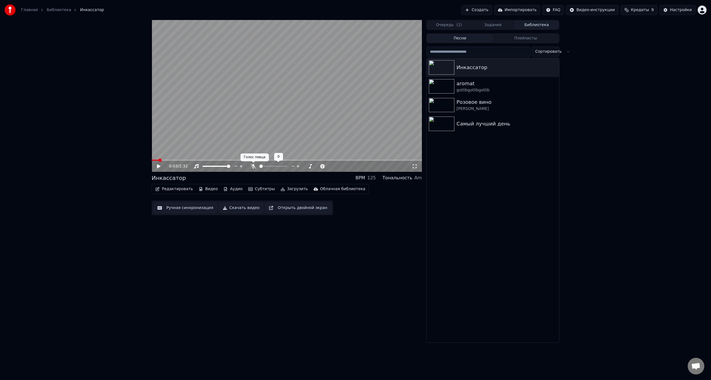
click at [254, 168] on icon at bounding box center [254, 166] width 6 height 4
click at [438, 88] on img at bounding box center [442, 86] width 26 height 14
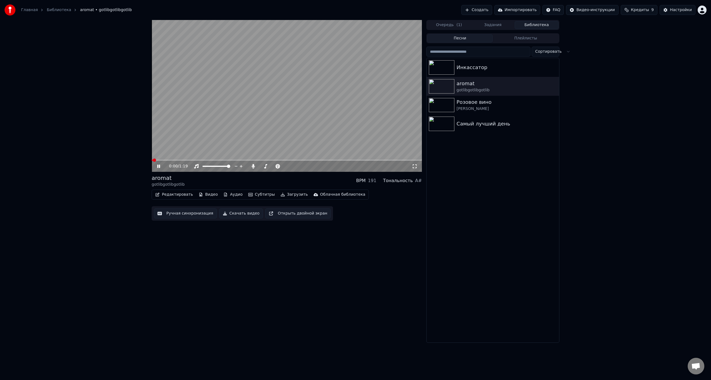
click at [250, 124] on video at bounding box center [287, 96] width 270 height 152
click at [248, 124] on video at bounding box center [287, 96] width 270 height 152
click at [369, 99] on video at bounding box center [287, 96] width 270 height 152
click at [218, 167] on span at bounding box center [211, 166] width 16 height 1
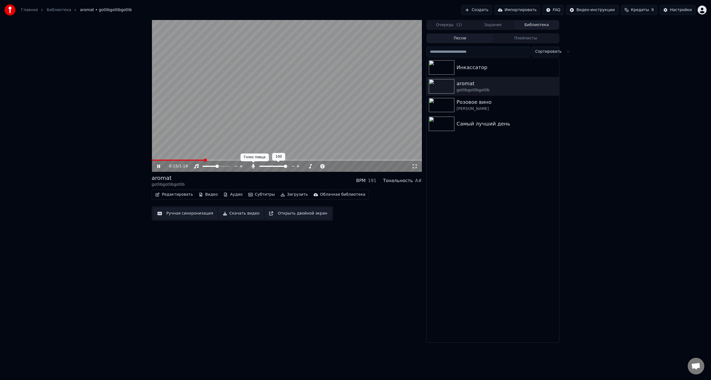
click at [253, 166] on icon at bounding box center [253, 166] width 3 height 4
click at [253, 166] on icon at bounding box center [254, 166] width 6 height 4
click at [253, 166] on icon at bounding box center [253, 166] width 3 height 4
click at [253, 166] on icon at bounding box center [254, 166] width 6 height 4
click at [415, 168] on icon at bounding box center [415, 166] width 6 height 4
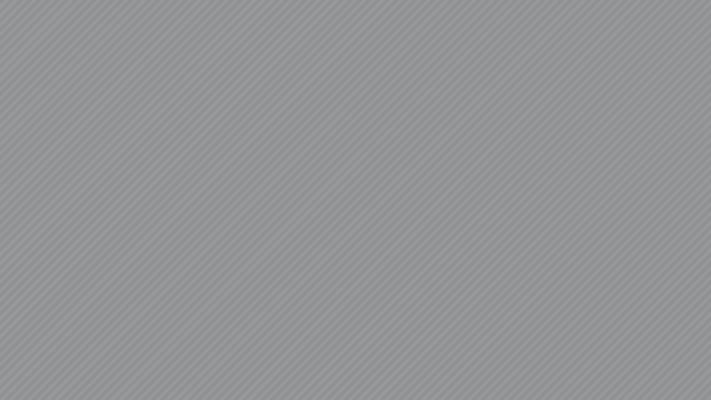
click at [367, 184] on video at bounding box center [355, 200] width 711 height 400
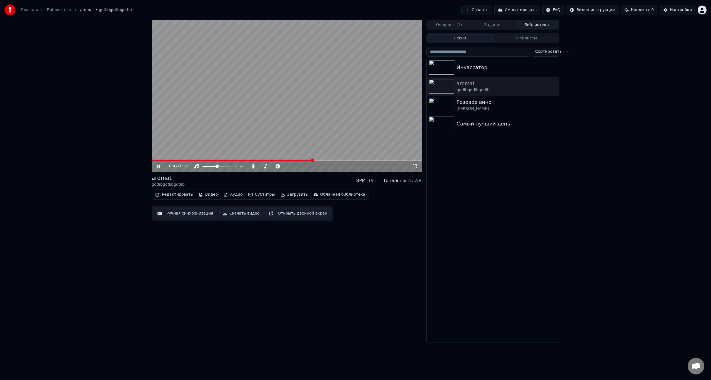
click at [342, 115] on video at bounding box center [287, 96] width 270 height 152
click at [251, 195] on button "Субтитры" at bounding box center [261, 195] width 31 height 8
click at [261, 266] on div "Импорт субтитров" at bounding box center [270, 265] width 38 height 6
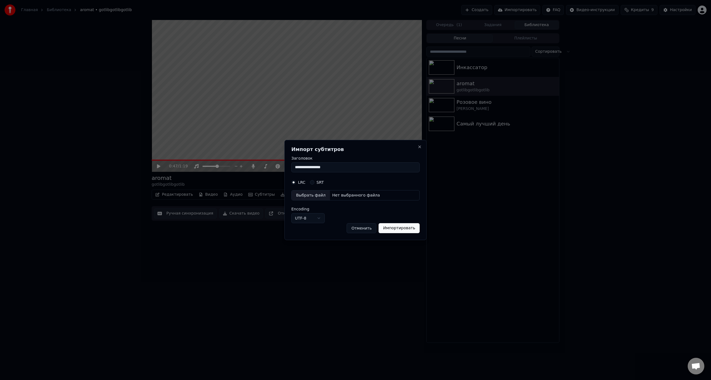
click at [320, 182] on label "SRT" at bounding box center [320, 183] width 7 height 4
click at [315, 182] on button "SRT" at bounding box center [312, 182] width 4 height 4
click at [292, 185] on div "LRC SRT" at bounding box center [356, 182] width 128 height 11
click at [295, 183] on button "LRC" at bounding box center [294, 182] width 4 height 4
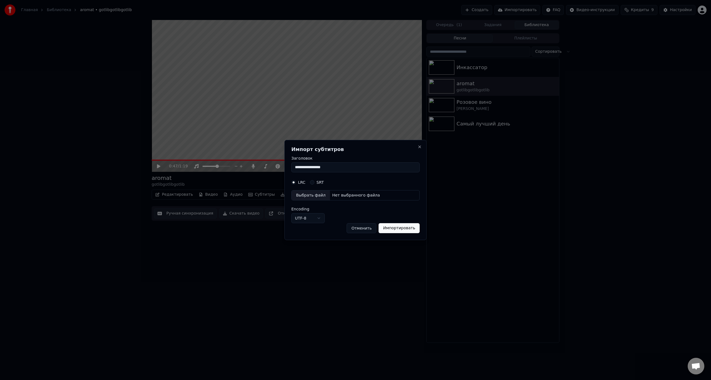
click at [353, 176] on form "**********" at bounding box center [356, 194] width 128 height 77
click at [334, 167] on input "**********" at bounding box center [356, 168] width 128 height 10
click at [308, 218] on body "**********" at bounding box center [355, 190] width 711 height 380
click at [363, 229] on button "Отменить" at bounding box center [362, 228] width 30 height 10
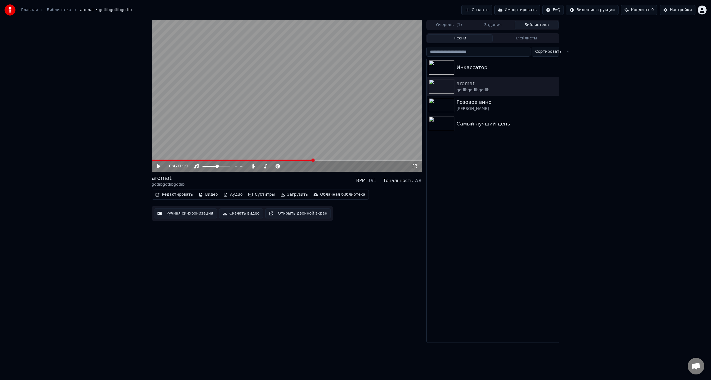
drag, startPoint x: 176, startPoint y: 212, endPoint x: 214, endPoint y: 273, distance: 71.6
click at [200, 272] on div "0:47 / 1:19 aromat gotlibgotlibgotlib BPM 191 Тональность A# Редактировать Виде…" at bounding box center [287, 181] width 270 height 323
click at [464, 72] on div "Инкассатор" at bounding box center [493, 67] width 133 height 19
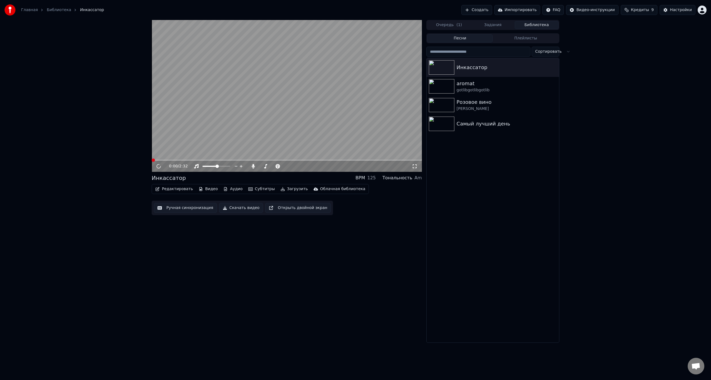
click at [284, 204] on button "Открыть двойной экран" at bounding box center [298, 208] width 66 height 10
click at [283, 209] on button "Открыть двойной экран" at bounding box center [298, 208] width 66 height 10
click at [366, 112] on video at bounding box center [287, 96] width 270 height 152
click at [554, 68] on icon "button" at bounding box center [555, 67] width 6 height 4
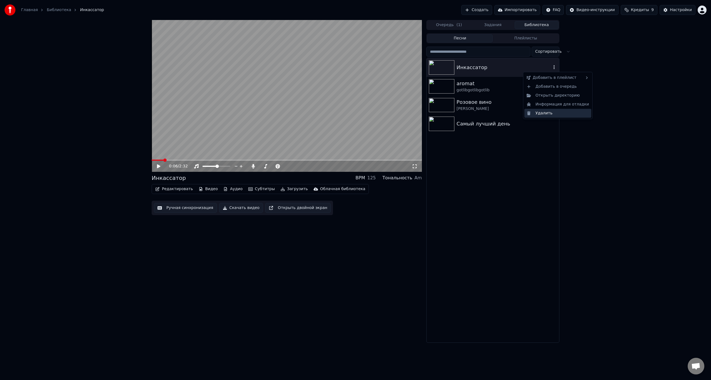
click at [553, 111] on div "Удалить" at bounding box center [558, 113] width 67 height 9
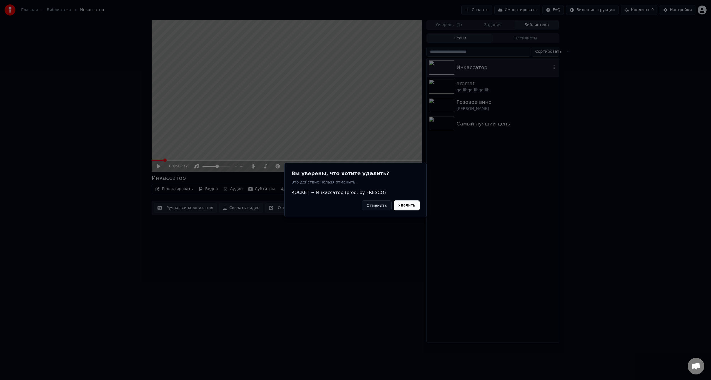
drag, startPoint x: 402, startPoint y: 209, endPoint x: 409, endPoint y: 204, distance: 8.6
click at [404, 208] on button "Удалить" at bounding box center [407, 206] width 26 height 10
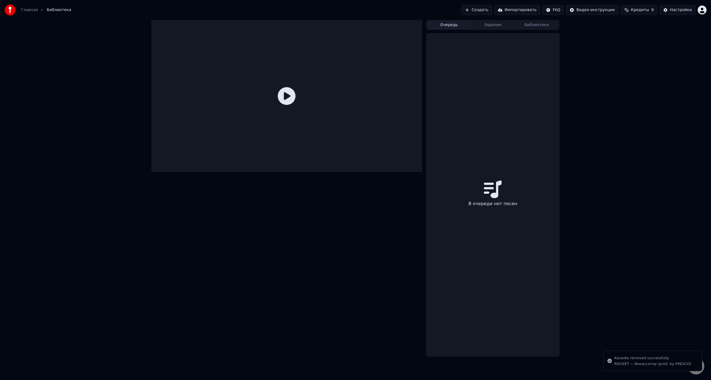
click at [452, 23] on button "Очередь" at bounding box center [449, 25] width 44 height 8
click at [489, 24] on button "Задания" at bounding box center [493, 25] width 44 height 8
click at [536, 23] on button "Библиотека" at bounding box center [537, 25] width 44 height 8
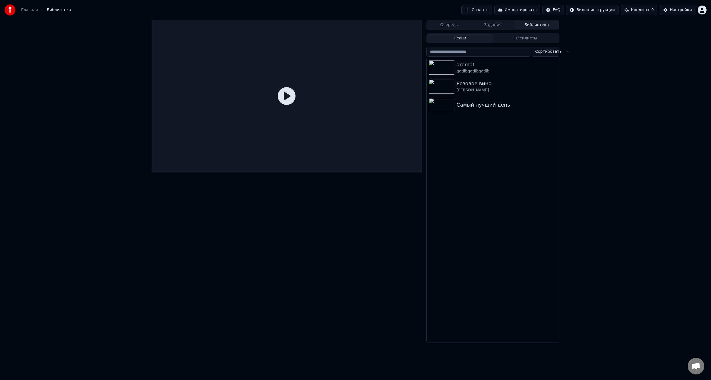
click at [449, 25] on button "Очередь" at bounding box center [449, 25] width 44 height 8
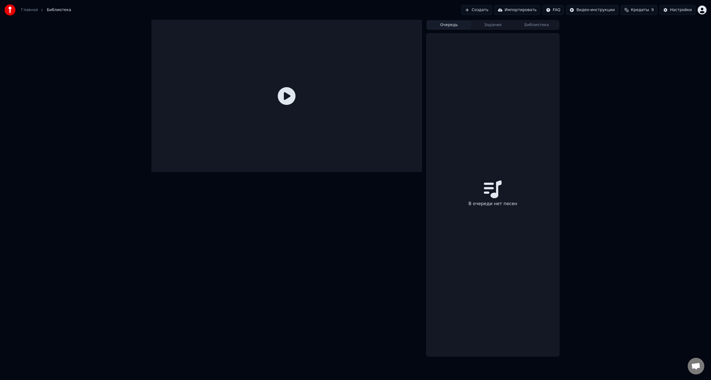
click at [492, 9] on button "Создать" at bounding box center [477, 10] width 31 height 10
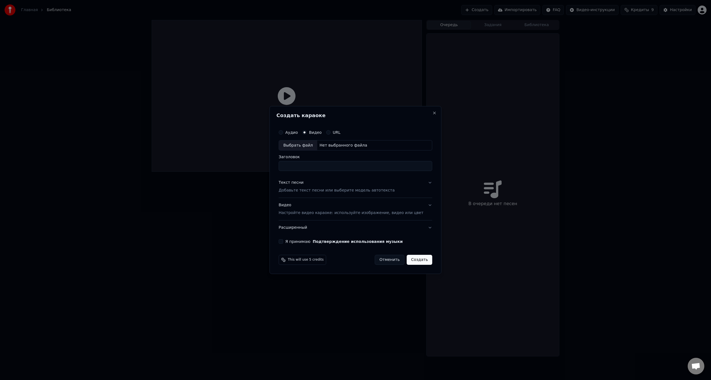
click at [303, 148] on div "Выбрать файл" at bounding box center [298, 146] width 38 height 10
type input "**********"
click at [314, 189] on p "Добавьте текст песни или выберите модель автотекста" at bounding box center [337, 191] width 116 height 6
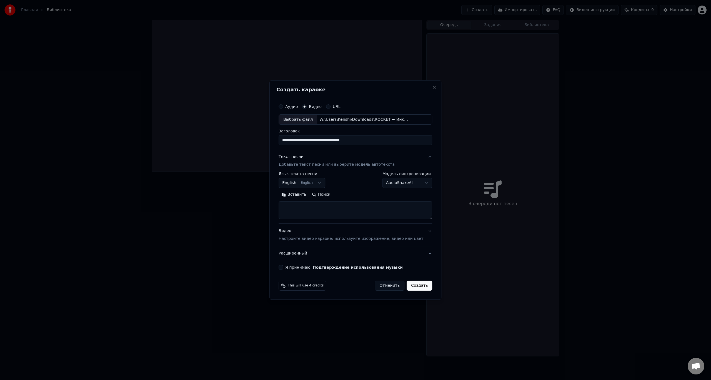
click at [313, 182] on button "English English" at bounding box center [302, 183] width 47 height 10
select select "**"
click at [393, 181] on body "**********" at bounding box center [355, 190] width 711 height 380
select select "**********"
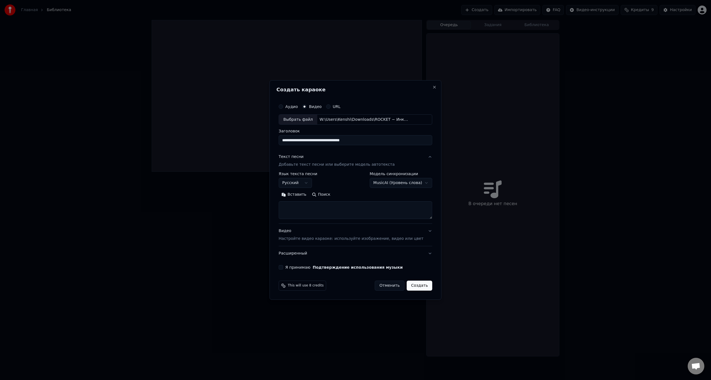
click at [339, 211] on textarea at bounding box center [356, 211] width 154 height 18
click at [308, 205] on textarea at bounding box center [356, 211] width 154 height 18
paste textarea "**********"
type textarea "**********"
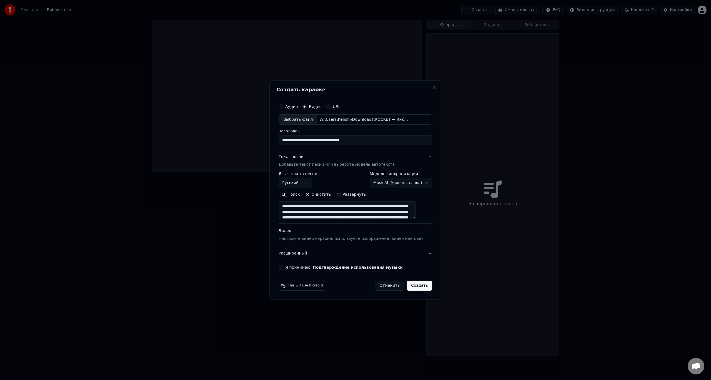
click at [350, 240] on p "Настройте видео караоке: используйте изображение, видео или цвет" at bounding box center [351, 239] width 145 height 6
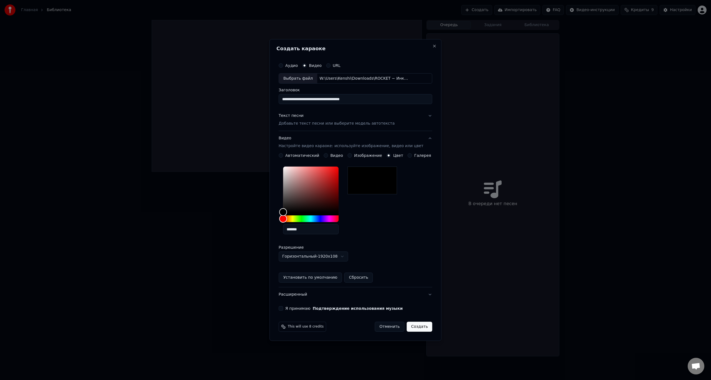
click at [314, 255] on body "**********" at bounding box center [355, 190] width 711 height 380
select select "*********"
click at [290, 311] on div "**********" at bounding box center [356, 186] width 158 height 256
click at [292, 307] on label "Я принимаю Подтверждение использования музыки" at bounding box center [344, 309] width 118 height 4
click at [283, 307] on button "Я принимаю Подтверждение использования музыки" at bounding box center [281, 309] width 4 height 4
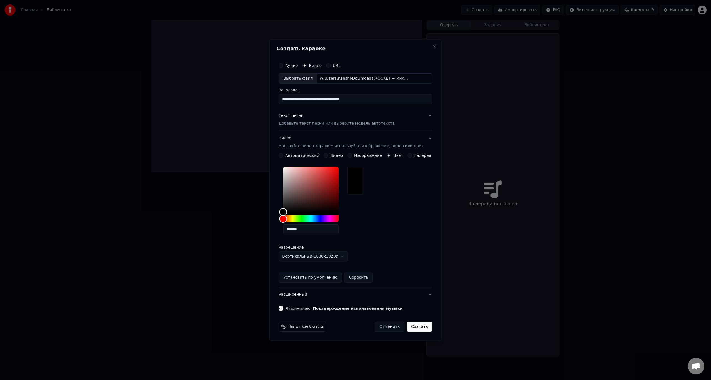
click at [323, 297] on button "Расширенный" at bounding box center [356, 295] width 154 height 14
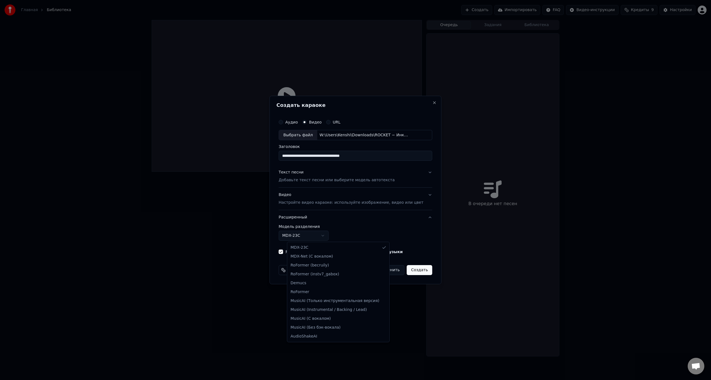
click at [325, 236] on body "**********" at bounding box center [355, 190] width 711 height 380
click at [322, 235] on body "**********" at bounding box center [355, 190] width 711 height 380
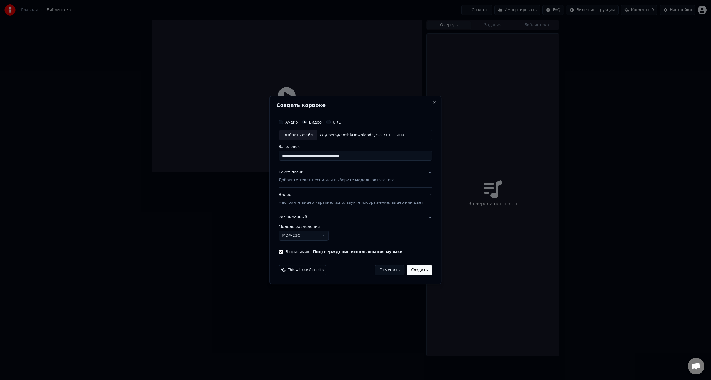
click at [335, 202] on p "Настройте видео караоке: используйте изображение, видео или цвет" at bounding box center [351, 203] width 145 height 6
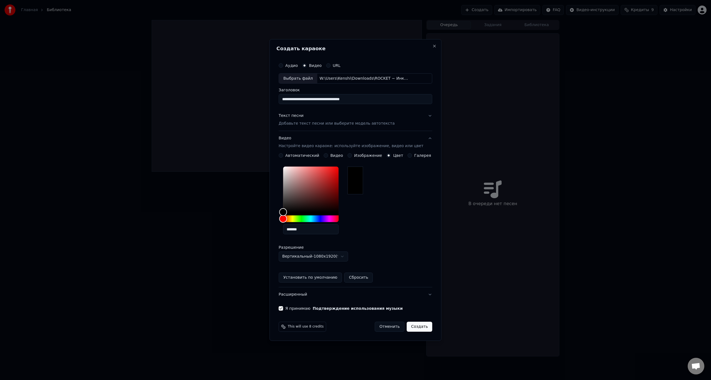
click at [366, 122] on p "Добавьте текст песни или выберите модель автотекста" at bounding box center [337, 124] width 116 height 6
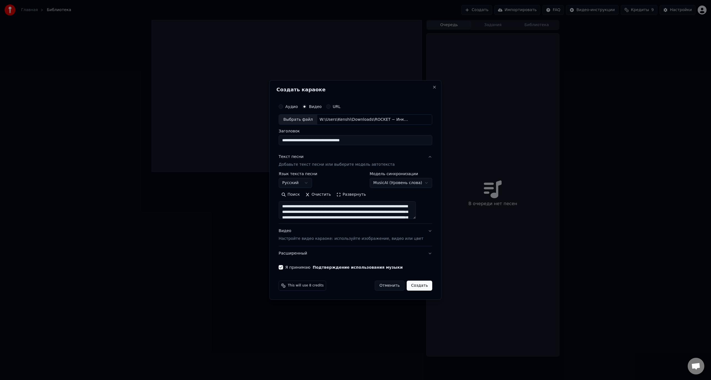
click at [415, 288] on button "Создать" at bounding box center [420, 286] width 26 height 10
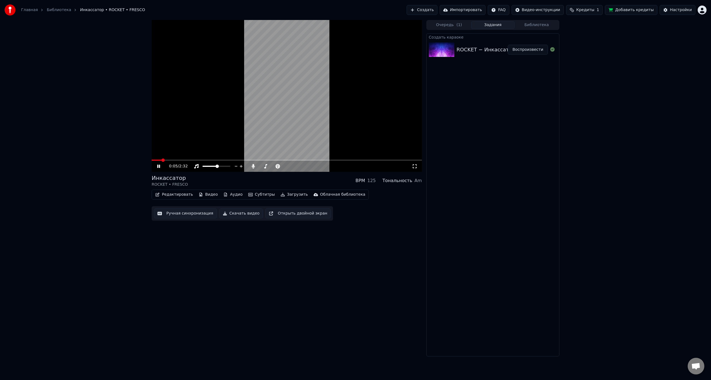
click at [414, 169] on icon at bounding box center [415, 166] width 6 height 4
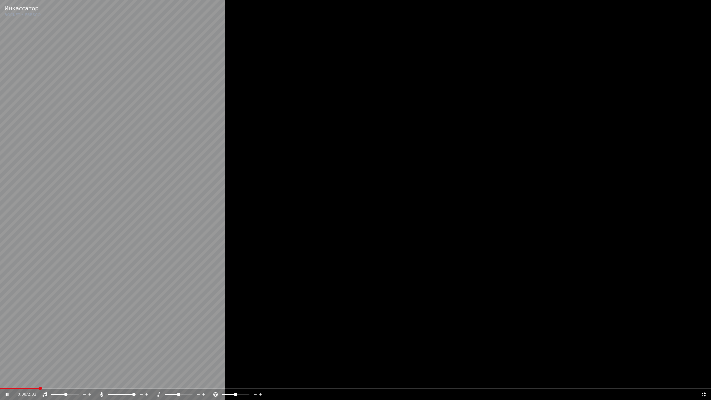
click at [506, 263] on div at bounding box center [355, 200] width 711 height 400
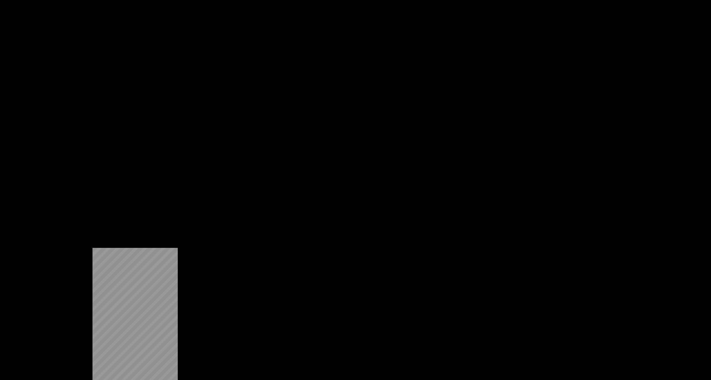
click at [173, 47] on button "Редактировать" at bounding box center [174, 43] width 42 height 8
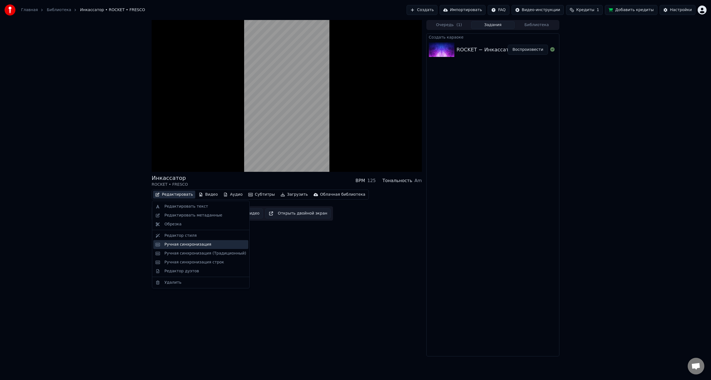
click at [195, 244] on div "Ручная синхронизация" at bounding box center [188, 245] width 47 height 6
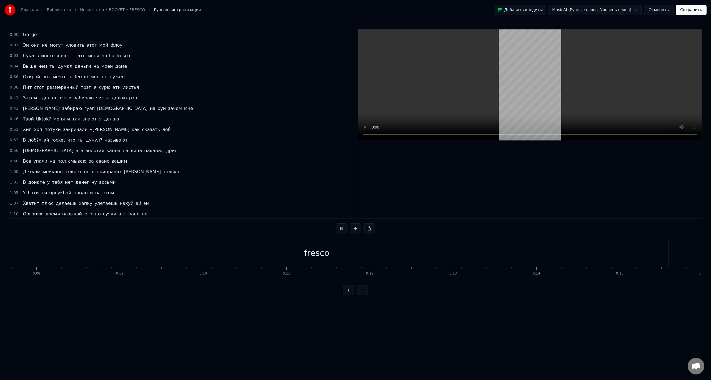
scroll to position [0, 646]
click at [62, 70] on div "Выше чем ты думал деньги на моей даме" at bounding box center [75, 66] width 109 height 10
click at [54, 81] on div "Открой рот мечты о ferrari мне не нужен" at bounding box center [74, 77] width 106 height 10
click at [52, 76] on span "мечты" at bounding box center [60, 77] width 16 height 6
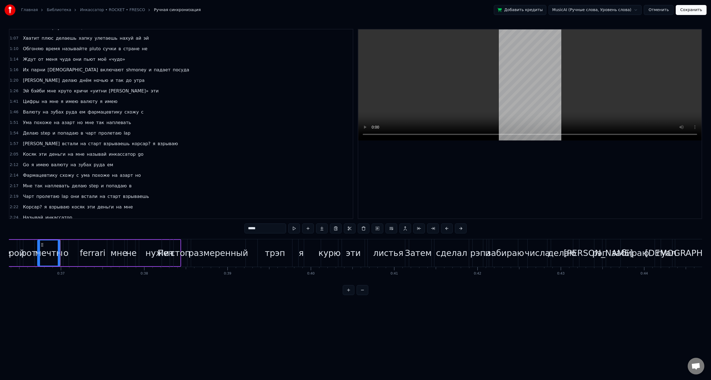
scroll to position [170, 0]
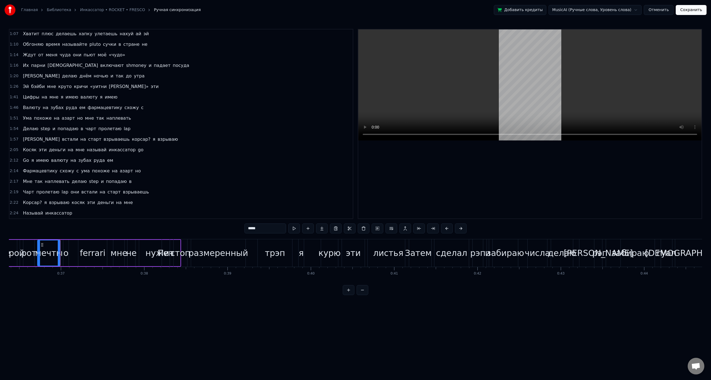
click at [124, 279] on div "Go go Эй они не могут уловить этот мой флоу Сука в инсте хочет стать моей ho-ho…" at bounding box center [356, 260] width 694 height 42
click at [126, 277] on div "Go go Эй они не могут уловить этот мой флоу Сука в инсте хочет стать моей ho-ho…" at bounding box center [356, 260] width 694 height 42
click at [665, 11] on button "Отменить" at bounding box center [659, 10] width 30 height 10
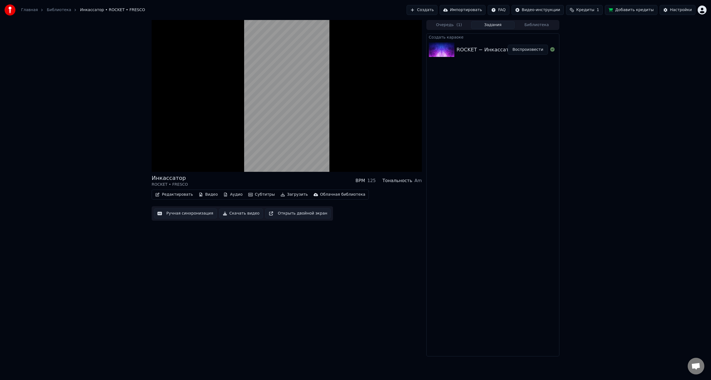
click at [179, 195] on button "Редактировать" at bounding box center [174, 195] width 42 height 8
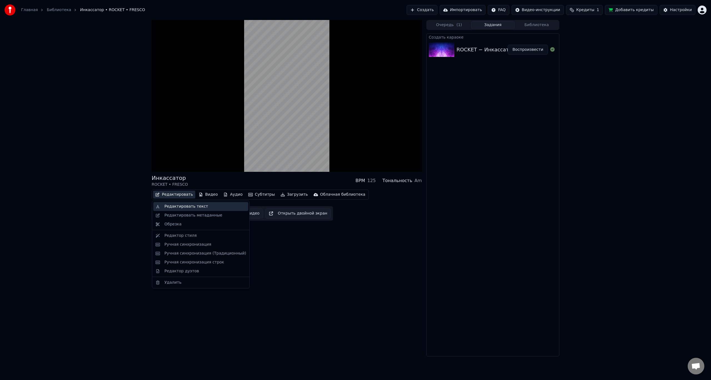
click at [181, 206] on div "Редактировать текст" at bounding box center [187, 207] width 44 height 6
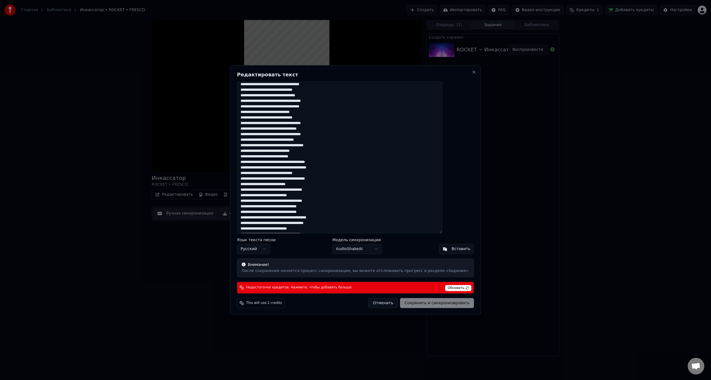
scroll to position [41, 0]
click at [472, 70] on button "Close" at bounding box center [474, 72] width 4 height 4
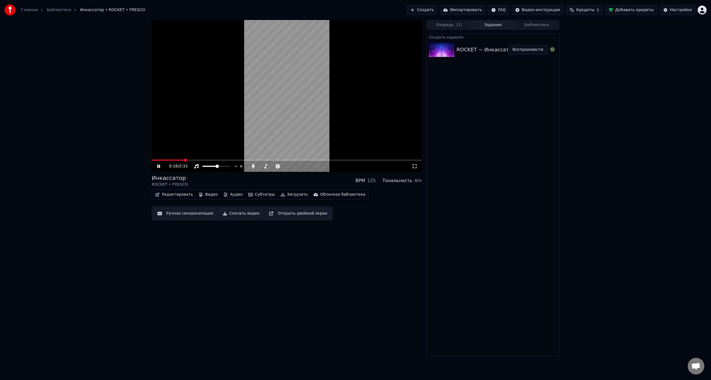
click at [212, 160] on video at bounding box center [287, 96] width 270 height 152
click at [240, 158] on video at bounding box center [287, 96] width 270 height 152
click at [242, 160] on span at bounding box center [287, 160] width 270 height 1
click at [318, 165] on icon at bounding box center [317, 167] width 5 height 6
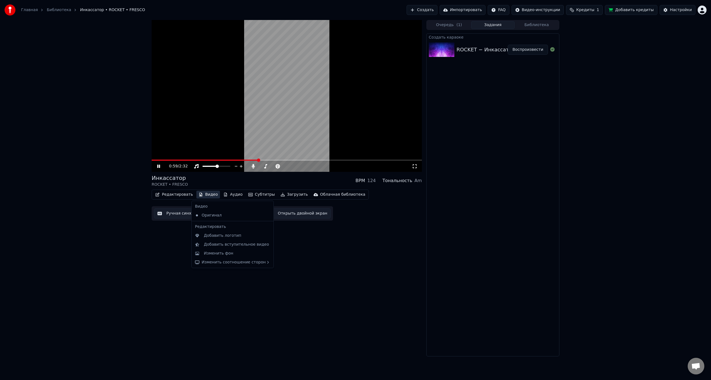
click at [205, 195] on button "Видео" at bounding box center [208, 195] width 24 height 8
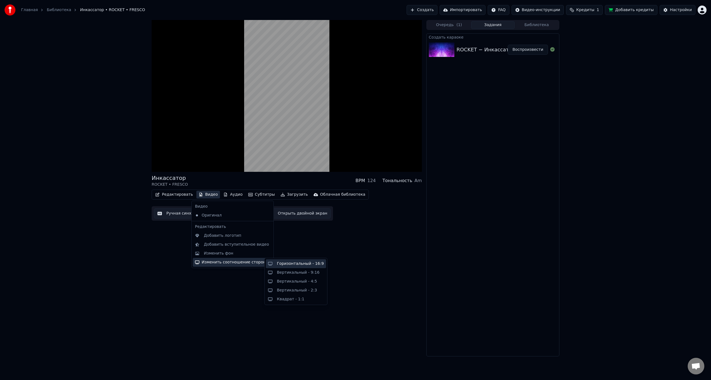
click at [280, 265] on div "Горизонтальный - 16:9" at bounding box center [300, 264] width 47 height 6
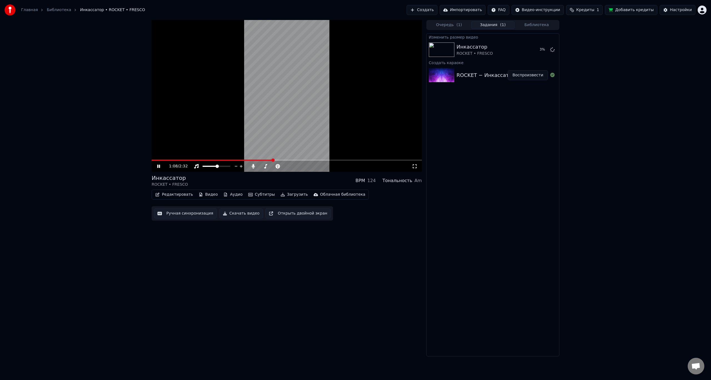
click at [249, 112] on video at bounding box center [287, 96] width 270 height 152
click at [528, 49] on button "Воспроизвести" at bounding box center [528, 50] width 40 height 10
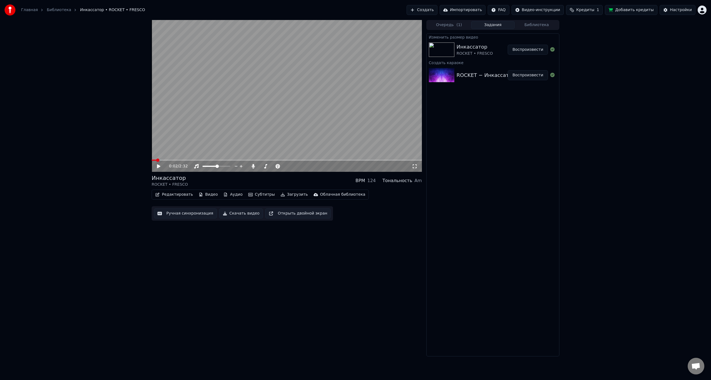
click at [508, 45] on button "Воспроизвести" at bounding box center [528, 50] width 40 height 10
click at [171, 193] on button "Редактировать" at bounding box center [174, 195] width 42 height 8
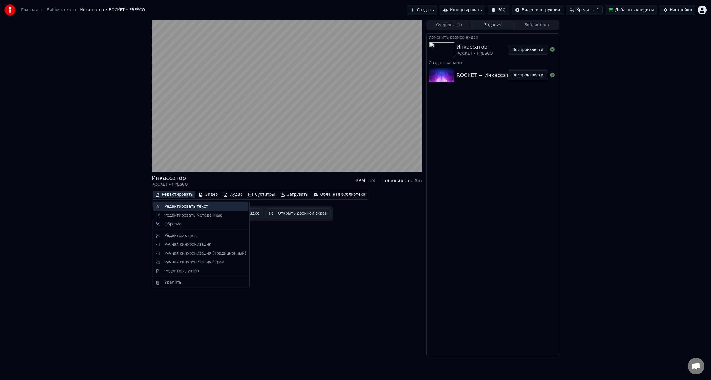
click at [174, 206] on div "Редактировать текст" at bounding box center [187, 207] width 44 height 6
click at [173, 195] on button "Редактировать" at bounding box center [174, 195] width 42 height 8
click at [194, 251] on div "Ручная синхронизация (Традиционный)" at bounding box center [206, 254] width 82 height 6
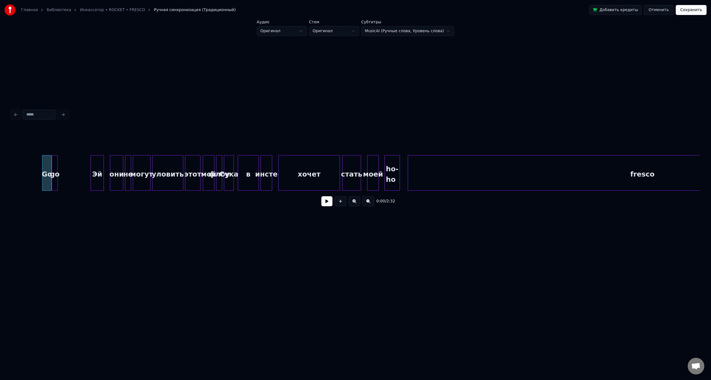
click at [317, 117] on div at bounding box center [356, 115] width 694 height 12
click at [321, 201] on div "0:01 / 2:32" at bounding box center [356, 201] width 680 height 12
click at [324, 205] on button at bounding box center [327, 201] width 11 height 10
click at [340, 30] on html "Главная Библиотека Инкассатор • ROCKET • FRESCO Ручная синхронизация (Традицион…" at bounding box center [355, 141] width 711 height 282
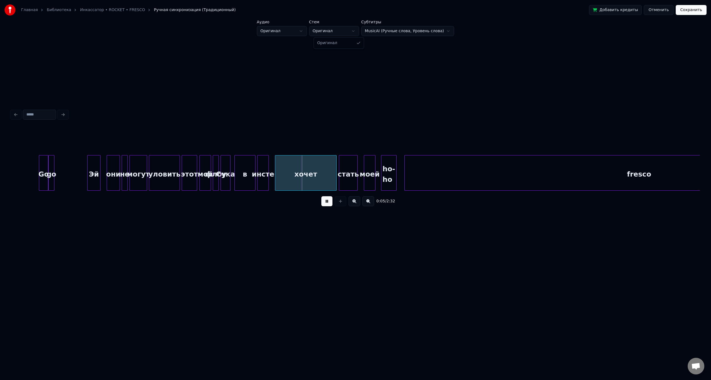
click at [340, 30] on html "Главная Библиотека Инкассатор • ROCKET • FRESCO Ручная синхронизация (Традицион…" at bounding box center [355, 141] width 711 height 282
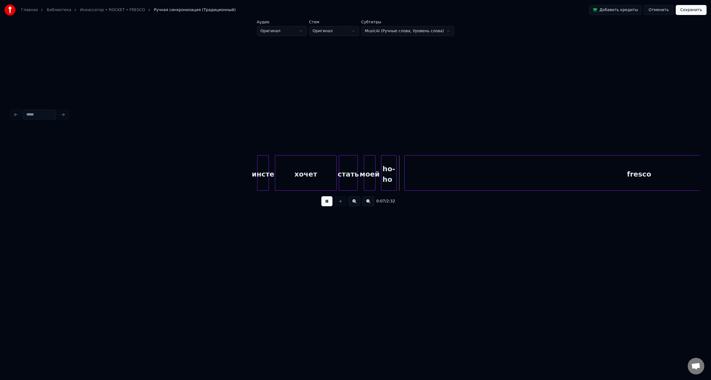
scroll to position [0, 395]
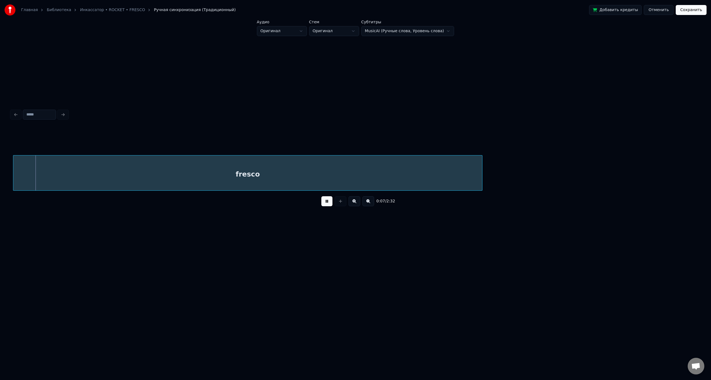
click at [326, 203] on button at bounding box center [327, 201] width 11 height 10
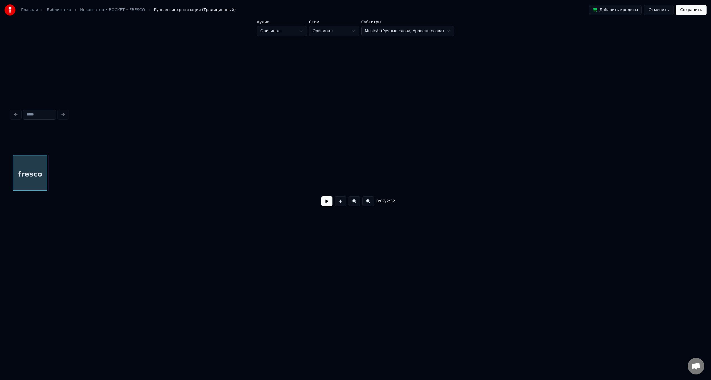
click at [47, 176] on div at bounding box center [46, 173] width 2 height 35
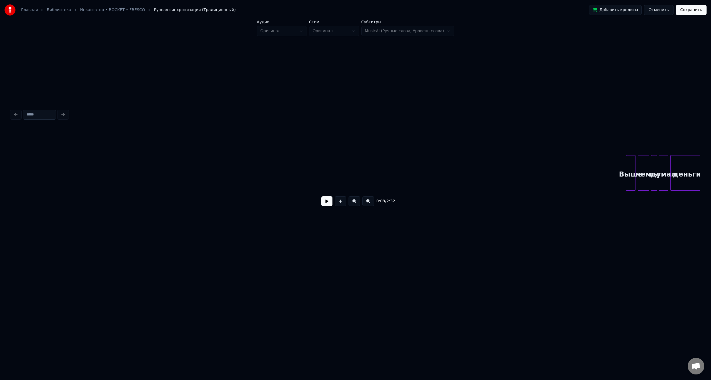
scroll to position [0, 1567]
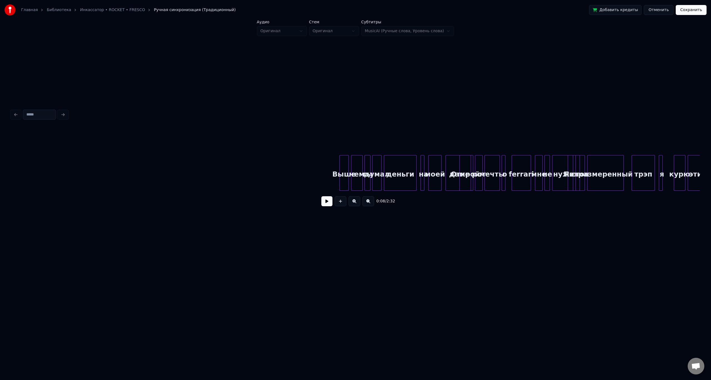
click at [345, 172] on div "Выше" at bounding box center [344, 175] width 9 height 38
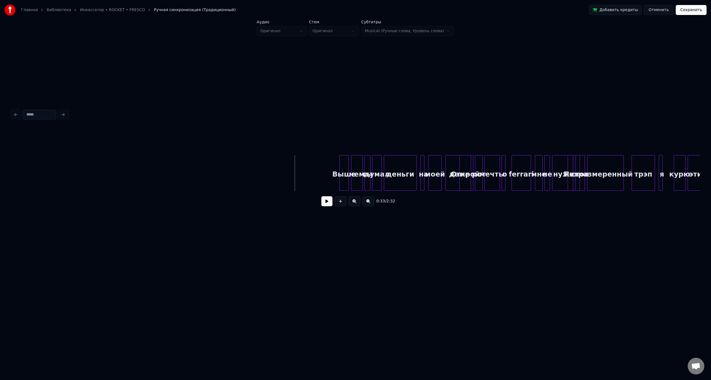
drag, startPoint x: 175, startPoint y: 193, endPoint x: 111, endPoint y: 195, distance: 63.4
click at [101, 195] on div "0:33 / 2:32" at bounding box center [355, 170] width 689 height 84
drag, startPoint x: 165, startPoint y: 193, endPoint x: 151, endPoint y: 192, distance: 14.2
click at [151, 191] on div "Выше чем ты думал деньги на моей даме Открой рот мечты о ferrari мне не нужен П…" at bounding box center [355, 173] width 689 height 36
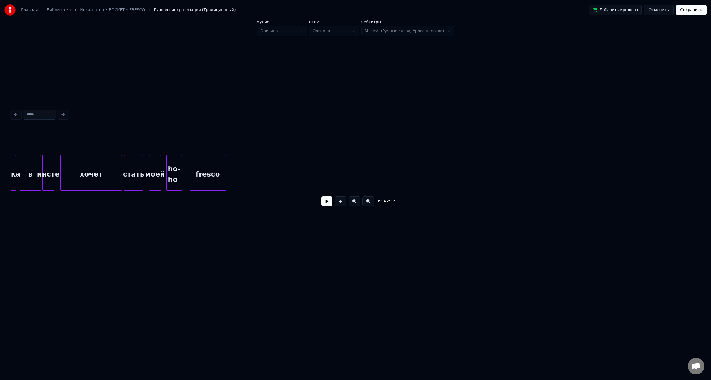
scroll to position [0, 252]
click at [324, 203] on button at bounding box center [327, 201] width 11 height 10
click at [322, 196] on button at bounding box center [327, 201] width 11 height 10
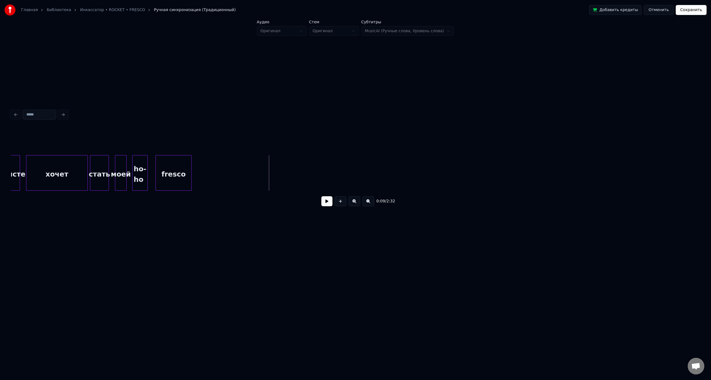
click at [325, 203] on button at bounding box center [327, 201] width 11 height 10
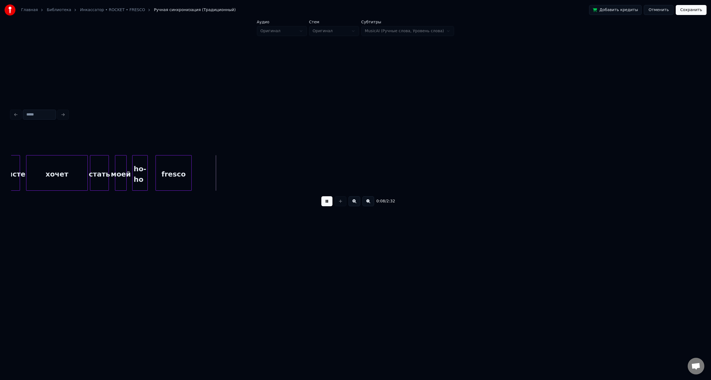
click at [328, 204] on button at bounding box center [327, 201] width 11 height 10
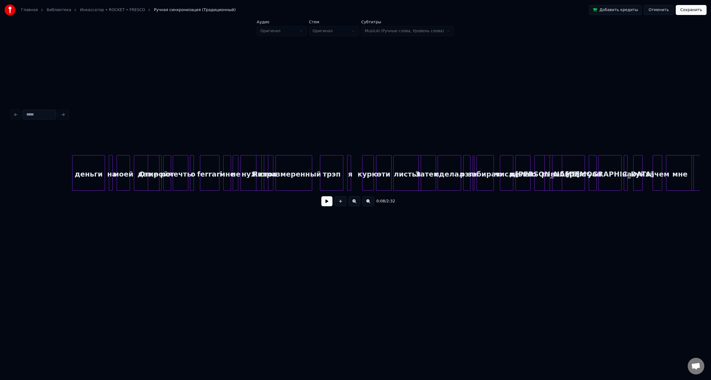
scroll to position [0, 1951]
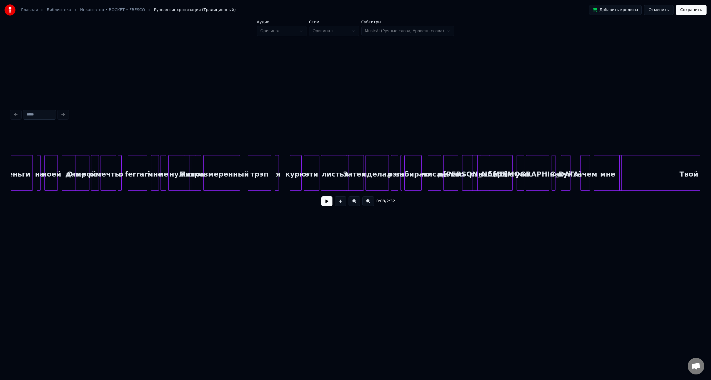
click at [121, 219] on div "0:08 / 2:32" at bounding box center [356, 159] width 694 height 228
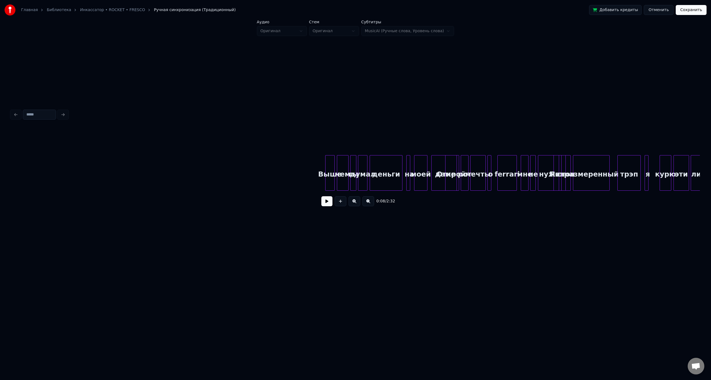
scroll to position [0, 1640]
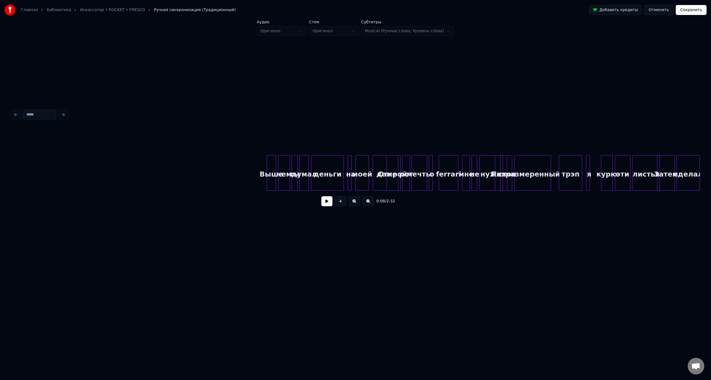
click at [270, 171] on div "Выше" at bounding box center [271, 175] width 9 height 38
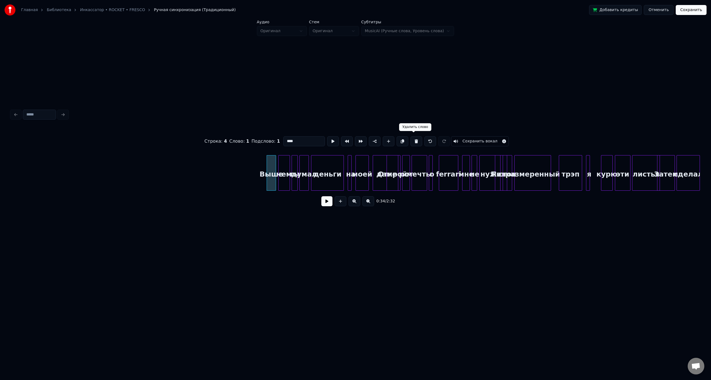
click at [415, 141] on button at bounding box center [417, 141] width 12 height 10
type input "******"
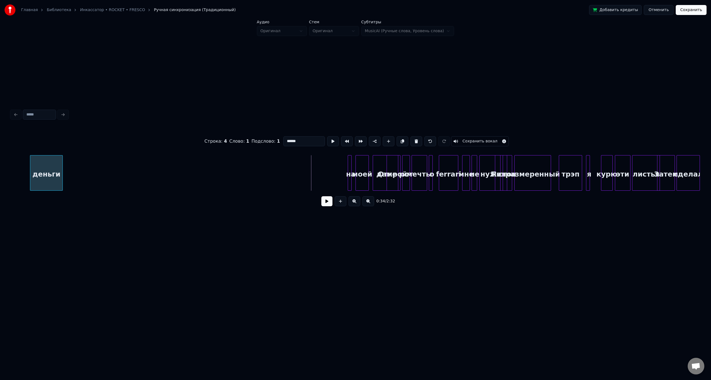
scroll to position [0, 1609]
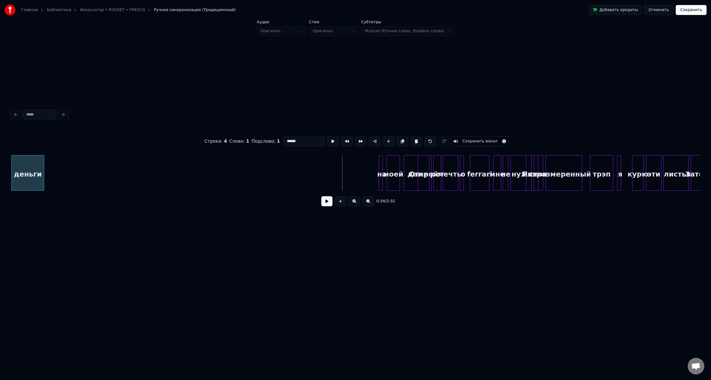
click at [1, 181] on div "Главная Библиотека Инкассатор • ROCKET • FRESCO Ручная синхронизация (Традицион…" at bounding box center [355, 136] width 711 height 273
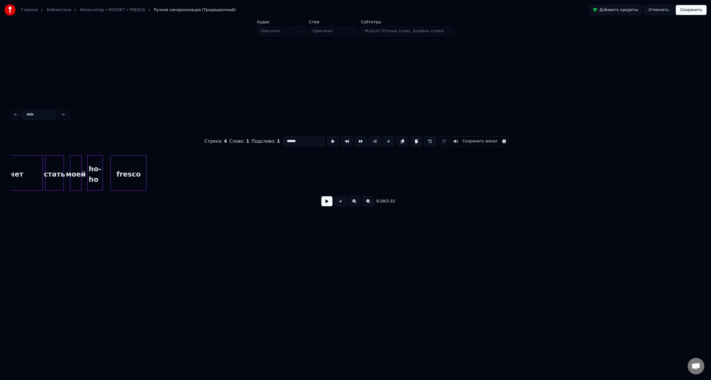
scroll to position [0, 425]
click at [668, 10] on button "Отменить" at bounding box center [659, 10] width 30 height 10
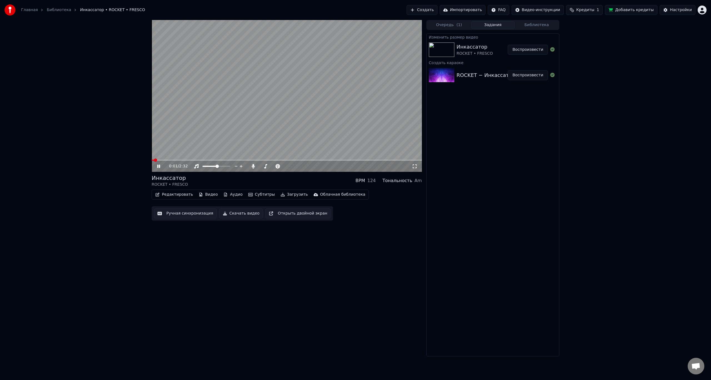
click at [170, 162] on div "0:01 / 2:32" at bounding box center [287, 166] width 270 height 11
click at [176, 158] on video at bounding box center [287, 96] width 270 height 152
click at [176, 160] on video at bounding box center [287, 96] width 270 height 152
click at [179, 161] on div "0:02 / 2:32" at bounding box center [287, 166] width 270 height 11
click at [179, 160] on span at bounding box center [287, 160] width 270 height 1
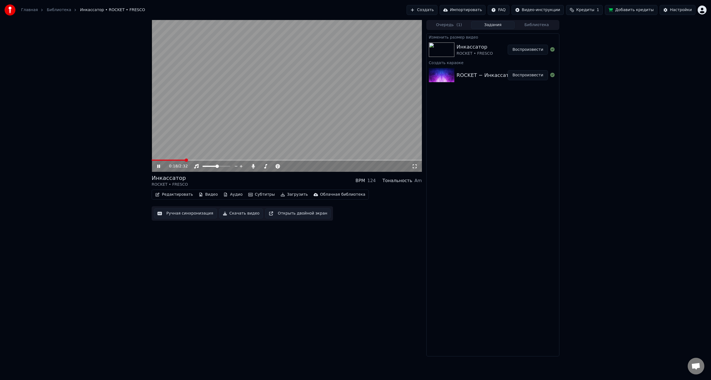
click at [218, 161] on span at bounding box center [287, 160] width 270 height 1
click at [700, 9] on html "Главная Библиотека Инкассатор • ROCKET • FRESCO Создать Импортировать FAQ Видео…" at bounding box center [355, 190] width 711 height 380
click at [661, 61] on span "Выйти" at bounding box center [663, 64] width 13 height 6
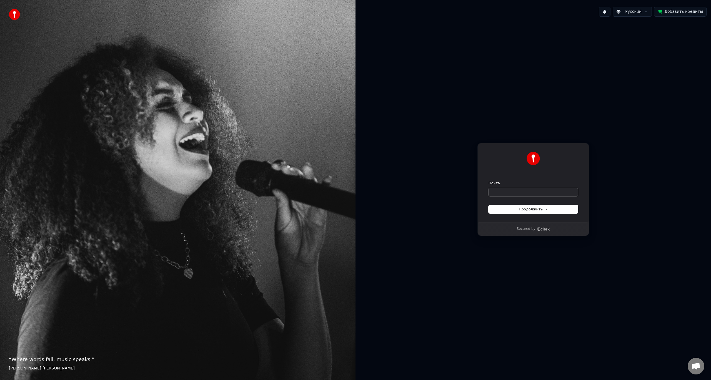
click at [525, 194] on input "Почта" at bounding box center [533, 192] width 89 height 8
click at [521, 191] on input "Почта" at bounding box center [533, 192] width 89 height 8
paste input "**********"
click at [520, 208] on span "Продолжить" at bounding box center [533, 209] width 29 height 5
type input "**********"
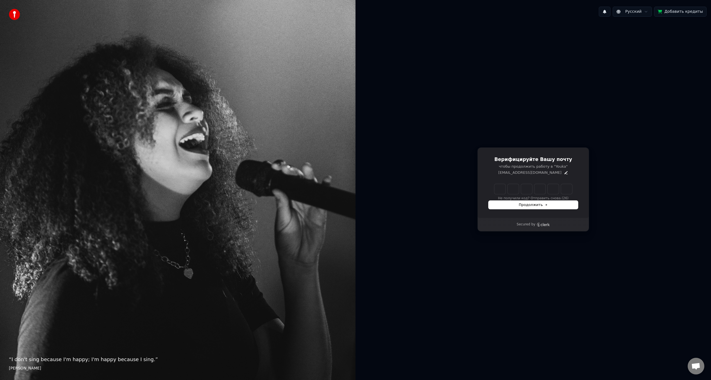
click at [504, 191] on input "Enter verification code" at bounding box center [534, 189] width 78 height 10
paste input "******"
type input "******"
